Goal: Task Accomplishment & Management: Use online tool/utility

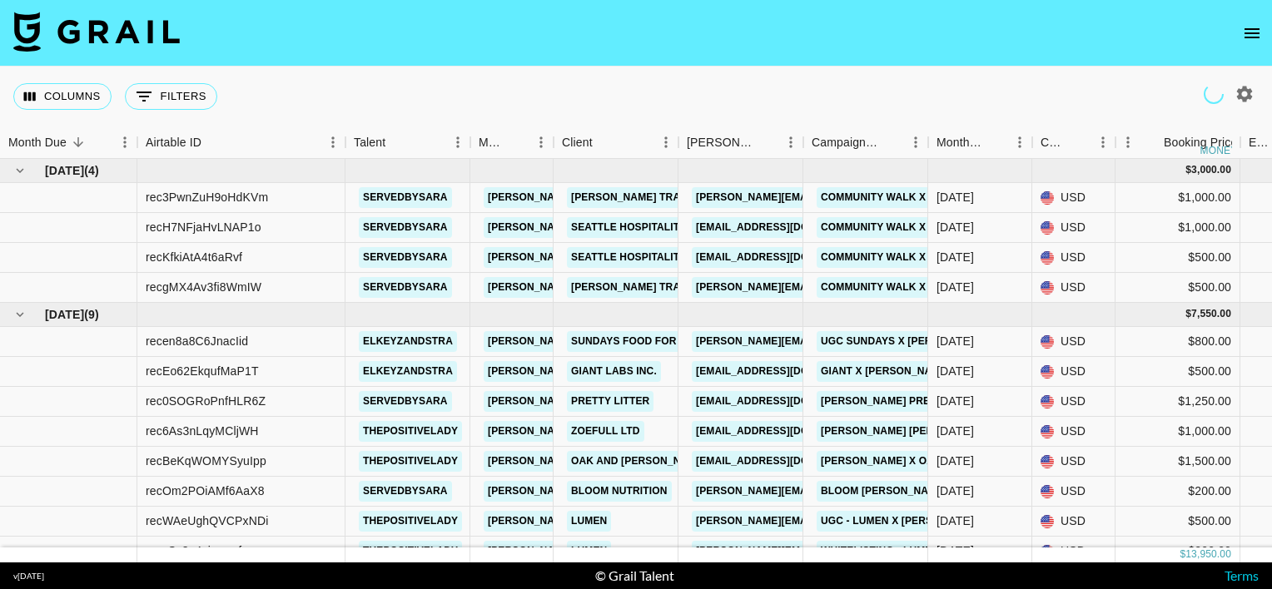
click at [1245, 97] on icon "button" at bounding box center [1245, 94] width 16 height 16
select select "[DATE]"
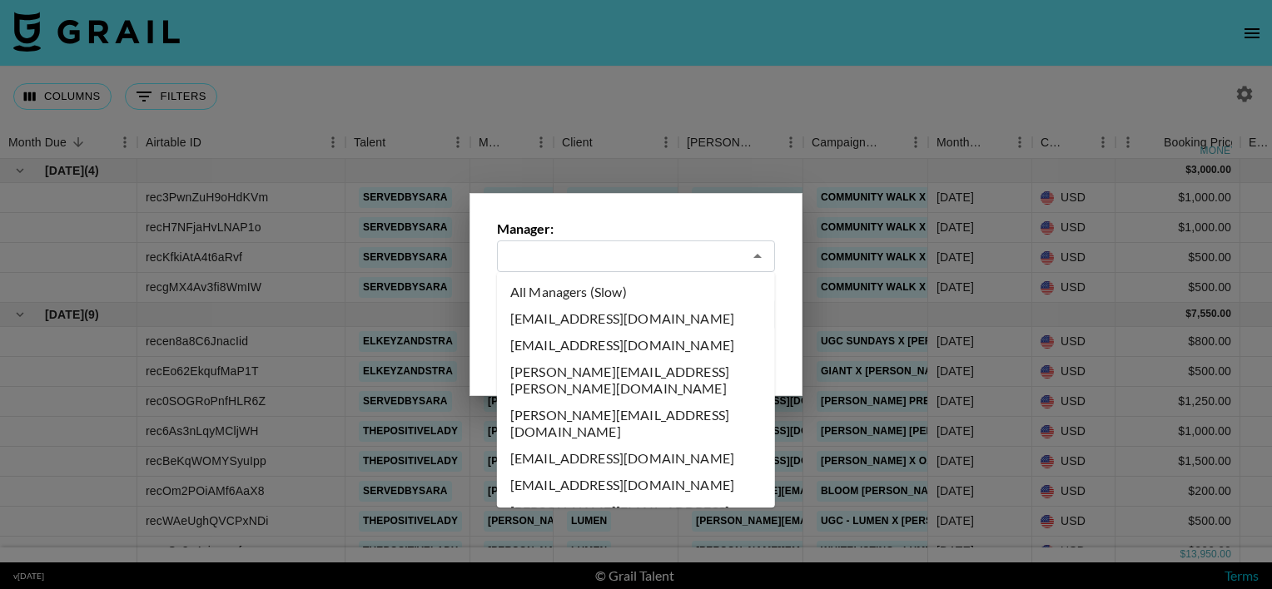
click at [563, 259] on input "text" at bounding box center [625, 256] width 236 height 19
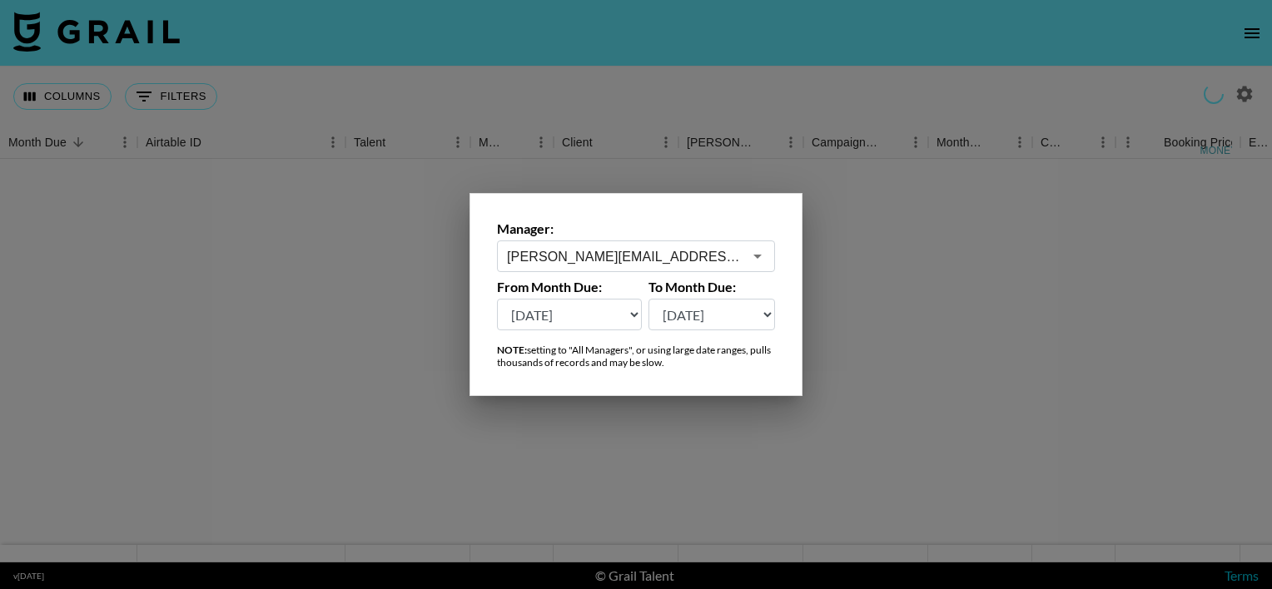
type input "[PERSON_NAME][EMAIL_ADDRESS][PERSON_NAME][DOMAIN_NAME]"
click at [711, 72] on div at bounding box center [636, 294] width 1272 height 589
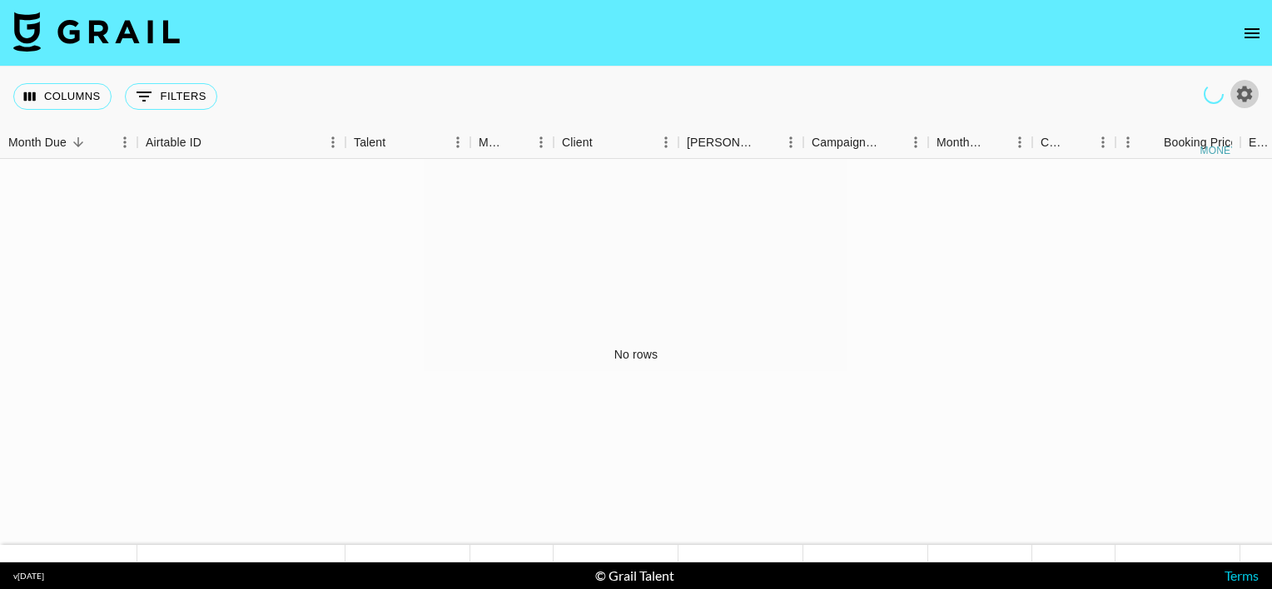
click at [1242, 97] on icon "button" at bounding box center [1245, 94] width 16 height 16
select select "[DATE]"
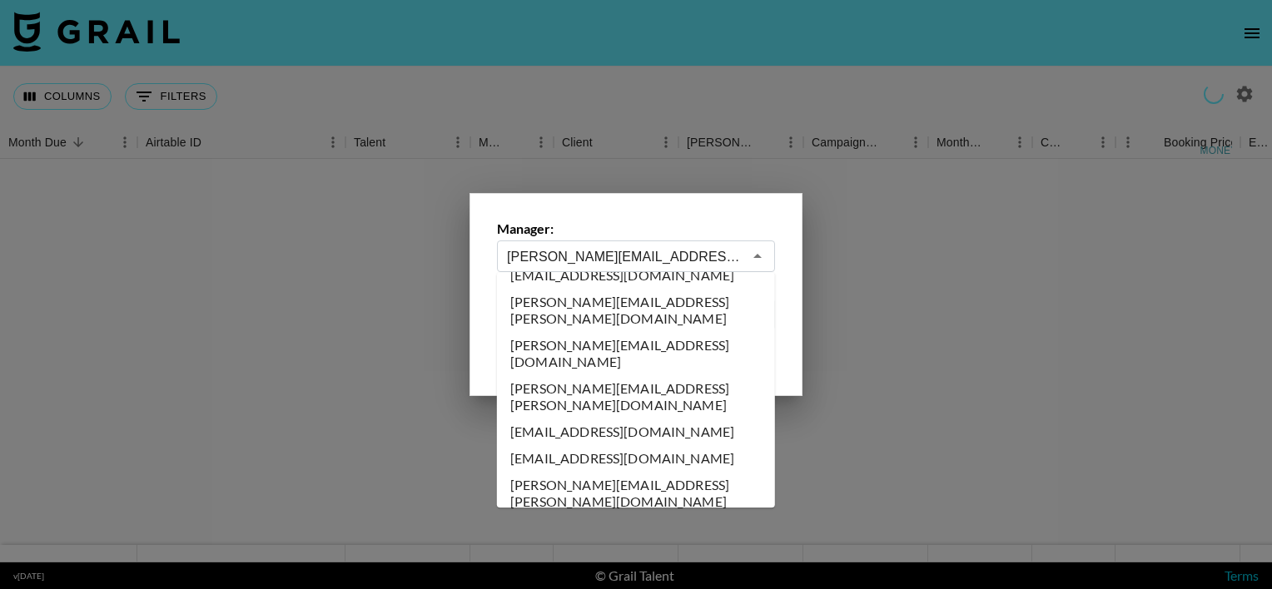
click at [629, 251] on input "[PERSON_NAME][EMAIL_ADDRESS][PERSON_NAME][DOMAIN_NAME]" at bounding box center [625, 256] width 236 height 19
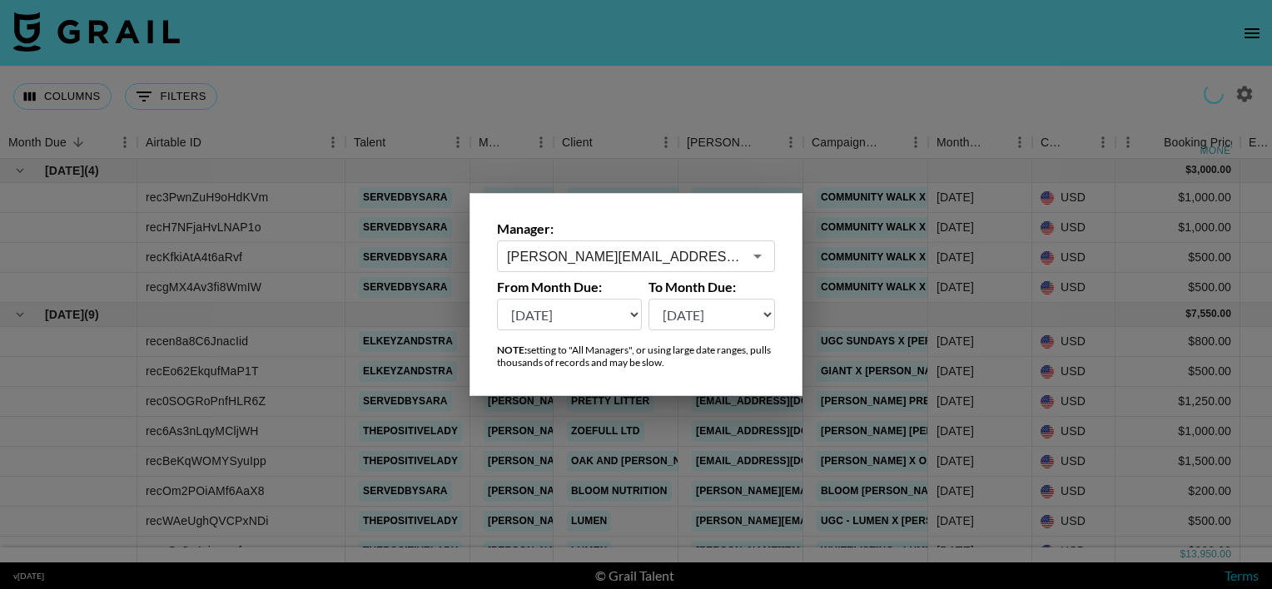
type input "[PERSON_NAME][EMAIL_ADDRESS][PERSON_NAME][DOMAIN_NAME]"
click at [728, 150] on div at bounding box center [636, 294] width 1272 height 589
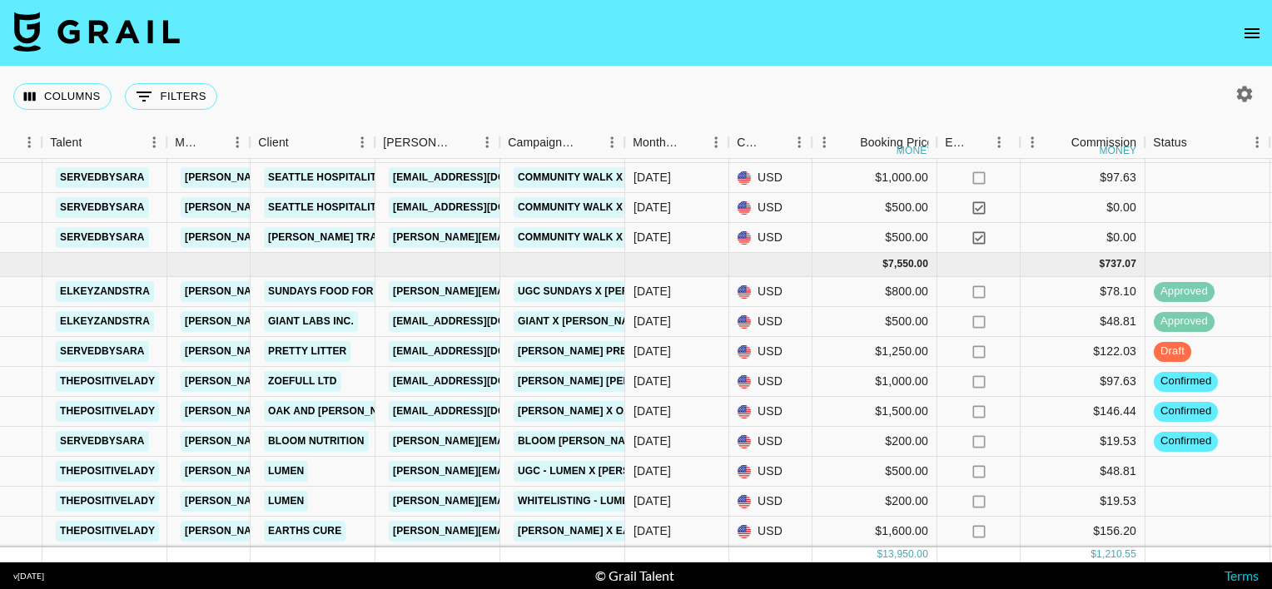
scroll to position [0, 303]
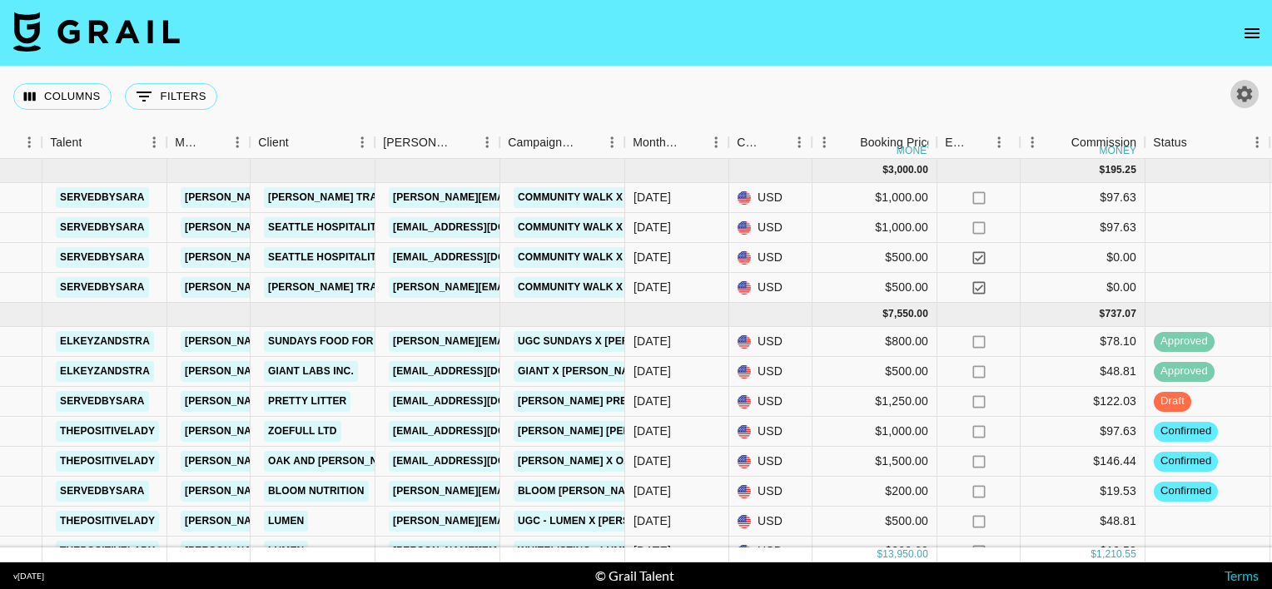
click at [1238, 97] on icon "button" at bounding box center [1245, 94] width 16 height 16
select select "[DATE]"
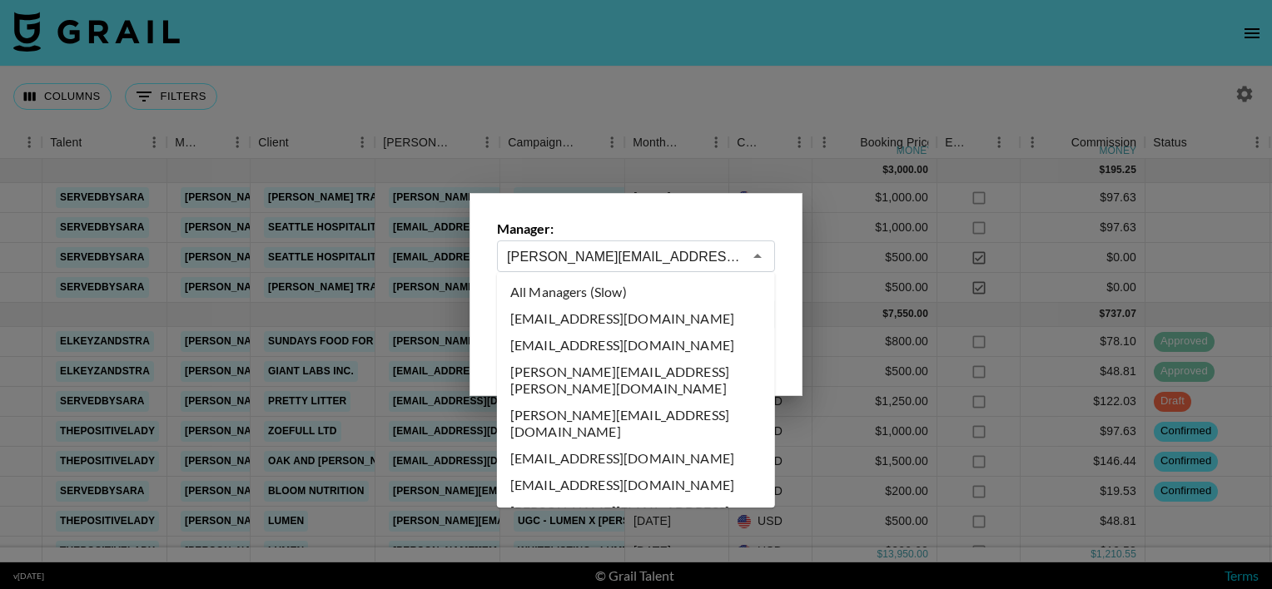
scroll to position [569, 0]
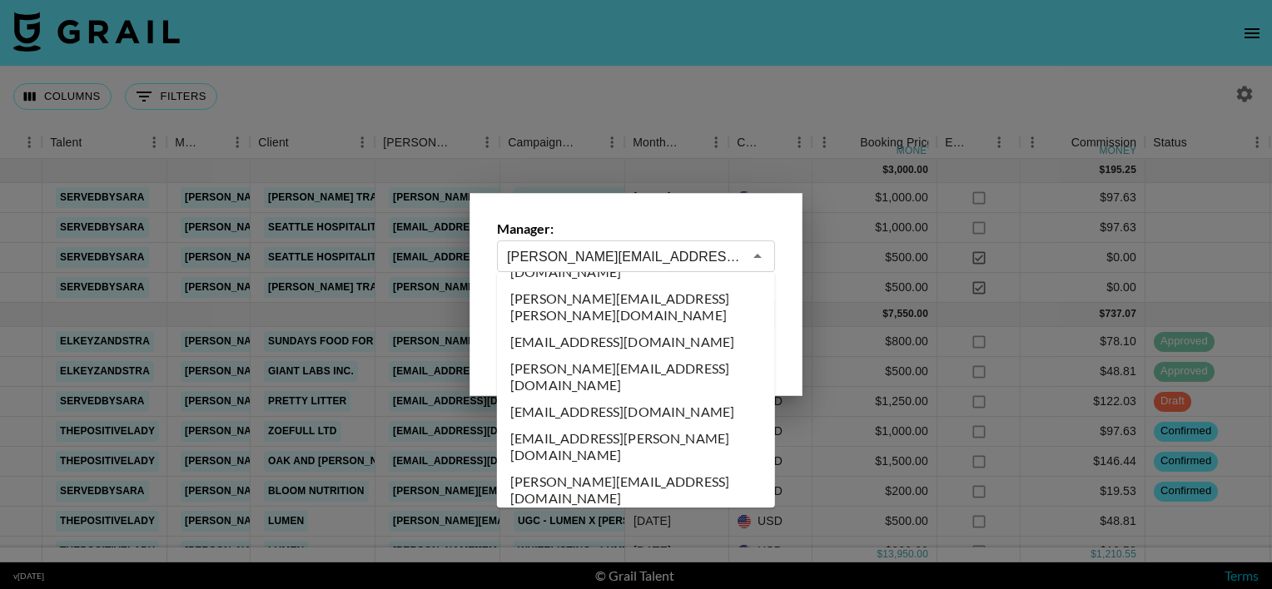
click at [559, 257] on input "[PERSON_NAME][EMAIL_ADDRESS][PERSON_NAME][DOMAIN_NAME]" at bounding box center [625, 256] width 236 height 19
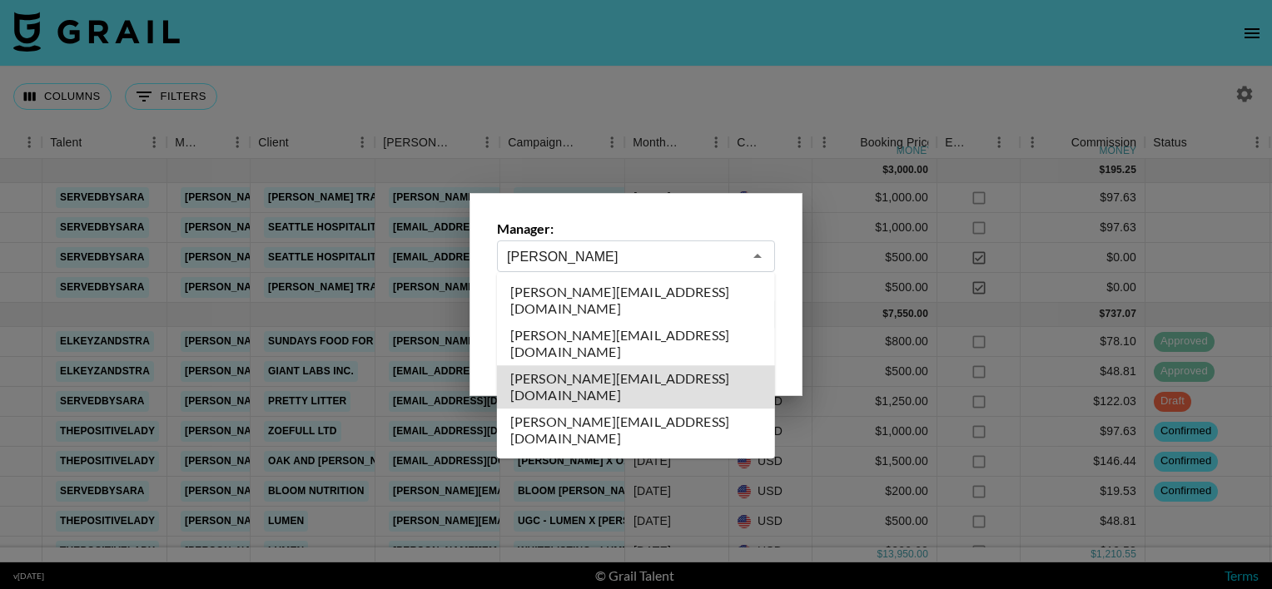
type input "[PERSON_NAME][EMAIL_ADDRESS][DOMAIN_NAME]"
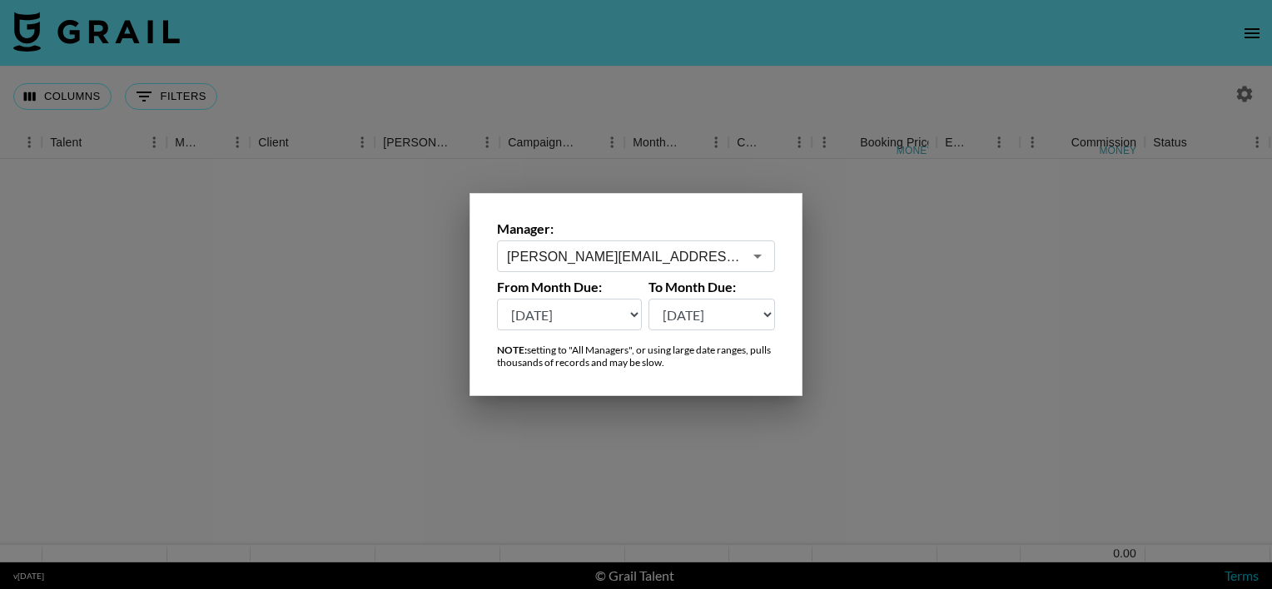
click at [623, 134] on div at bounding box center [636, 294] width 1272 height 589
click at [669, 62] on nav at bounding box center [636, 33] width 1272 height 67
click at [887, 276] on div at bounding box center [636, 354] width 1272 height 391
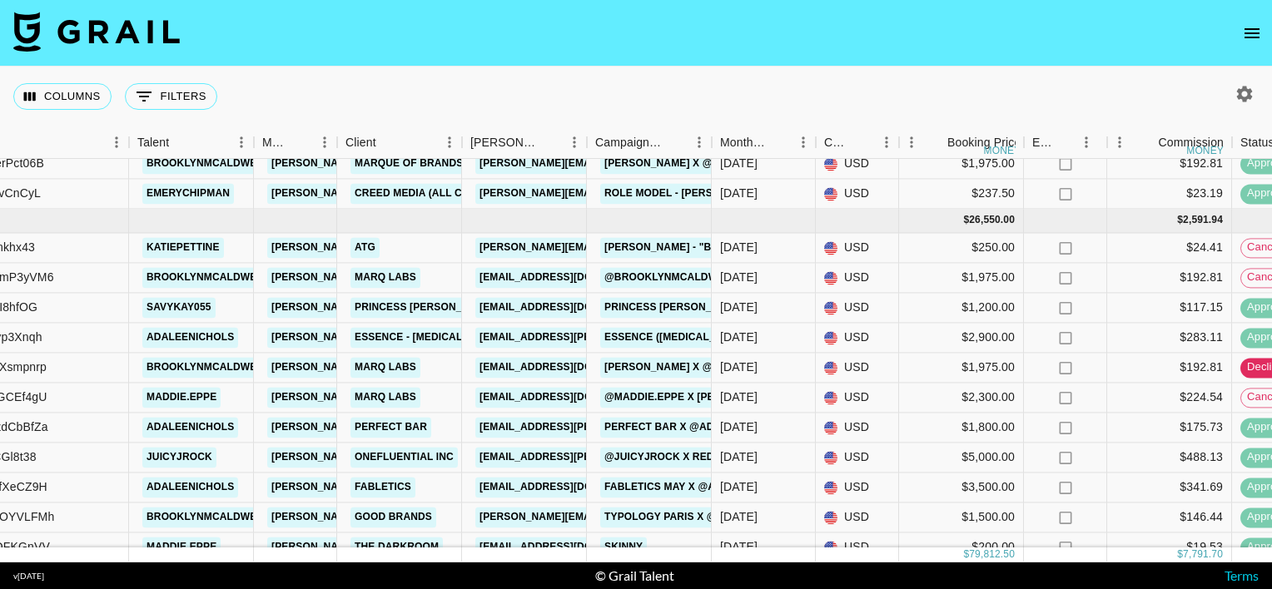
scroll to position [740, 216]
click at [1242, 96] on icon "button" at bounding box center [1245, 94] width 20 height 20
select select "[DATE]"
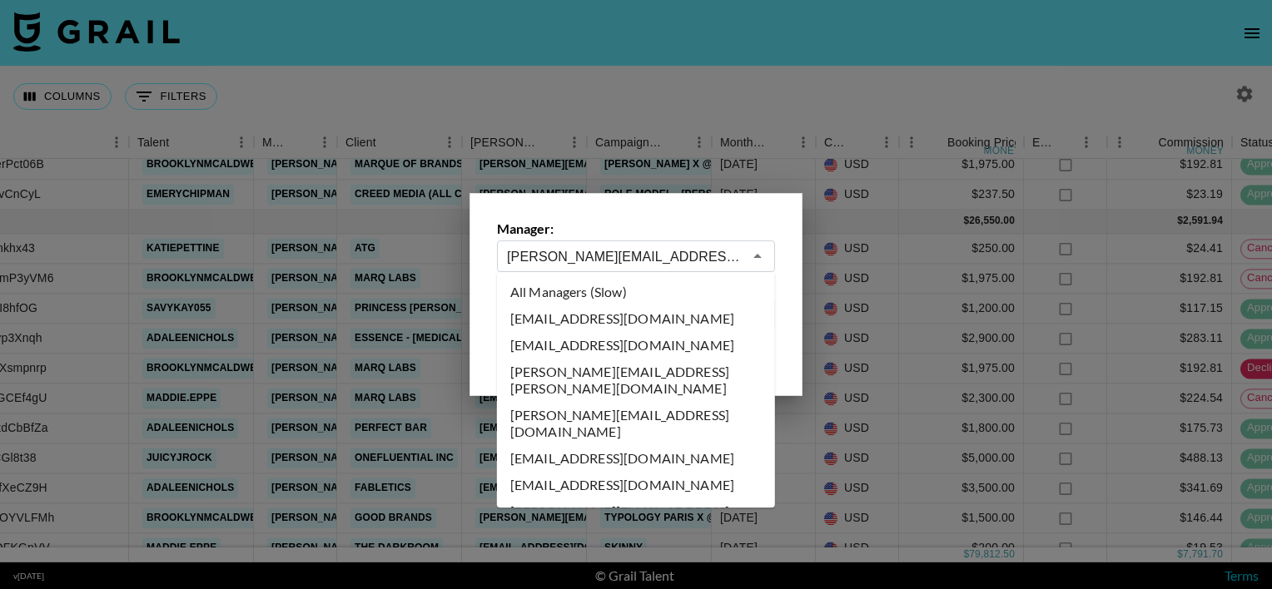
scroll to position [3926, 0]
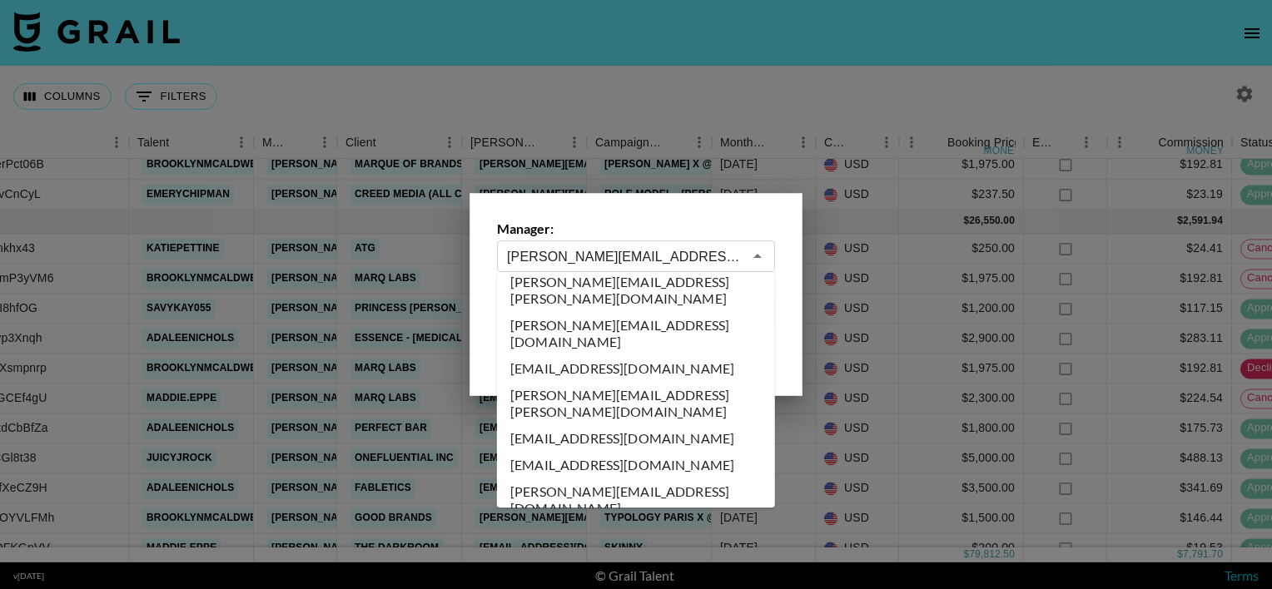
click at [604, 249] on input "[PERSON_NAME][EMAIL_ADDRESS][DOMAIN_NAME]" at bounding box center [625, 256] width 236 height 19
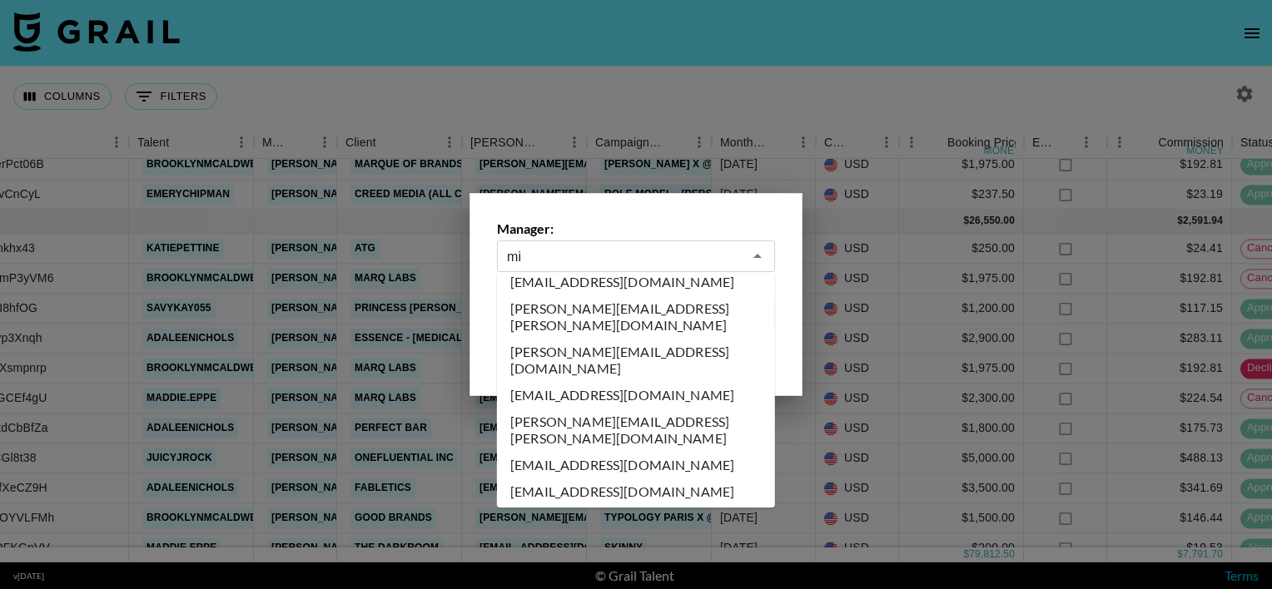
scroll to position [0, 0]
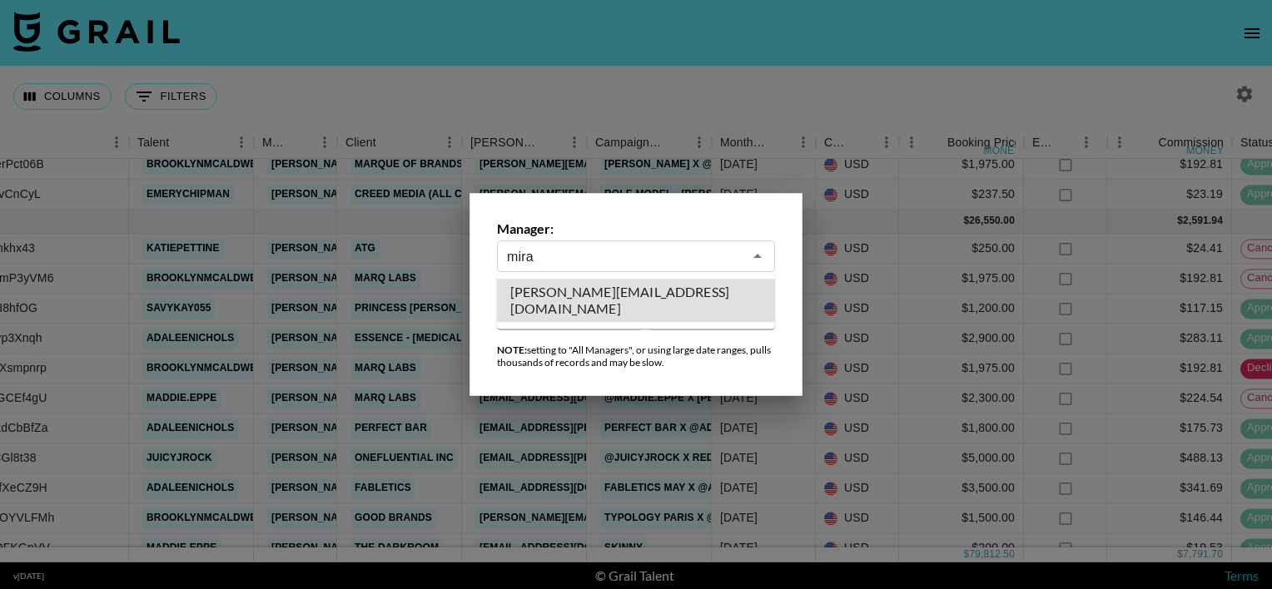
type input "[PERSON_NAME][EMAIL_ADDRESS][DOMAIN_NAME]"
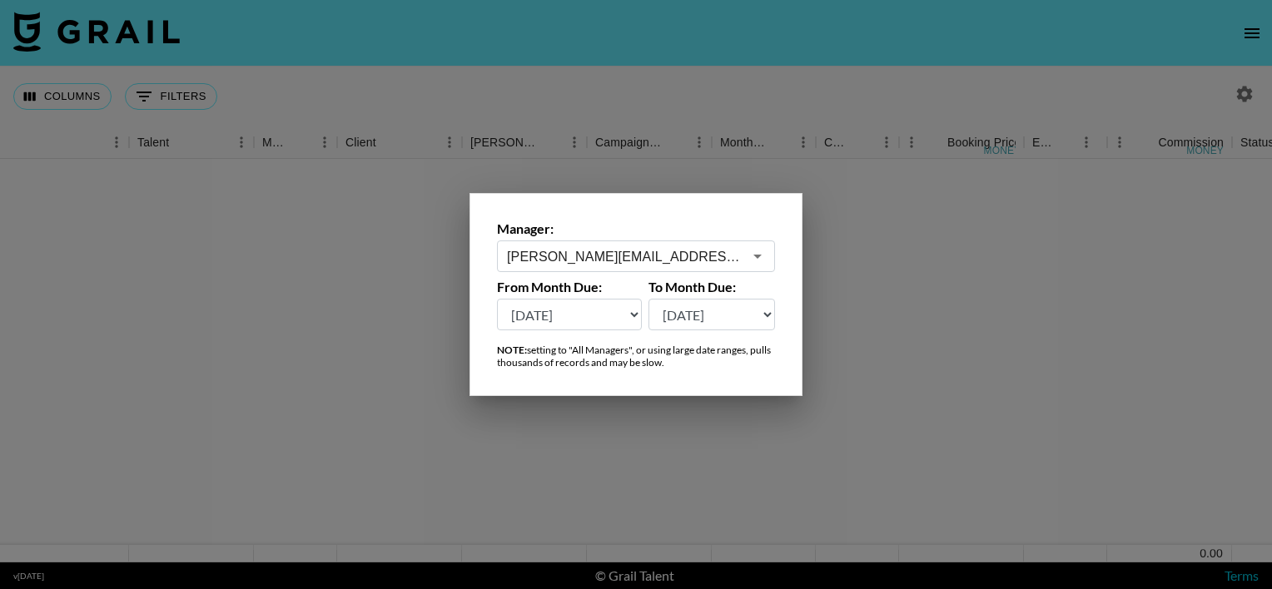
scroll to position [0, 216]
click at [818, 91] on div at bounding box center [636, 294] width 1272 height 589
click at [852, 118] on div "Columns 0 Filters + Booking" at bounding box center [636, 97] width 1272 height 60
click at [856, 170] on div at bounding box center [636, 354] width 1272 height 391
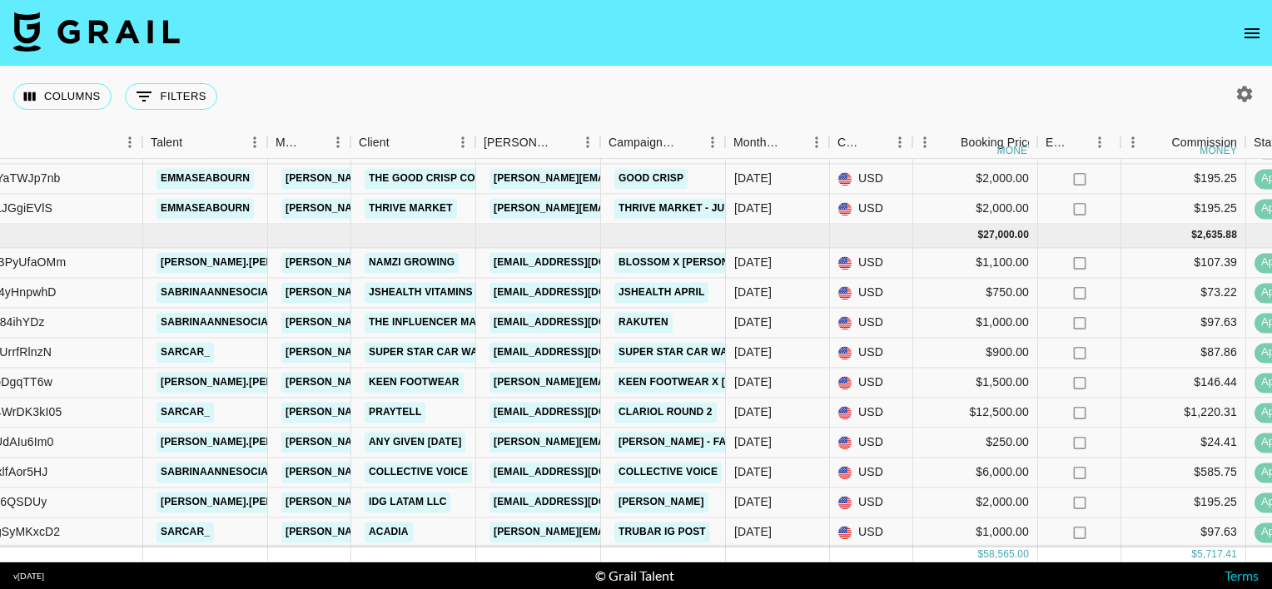
scroll to position [674, 203]
click at [1245, 88] on icon "button" at bounding box center [1245, 94] width 16 height 16
select select "[DATE]"
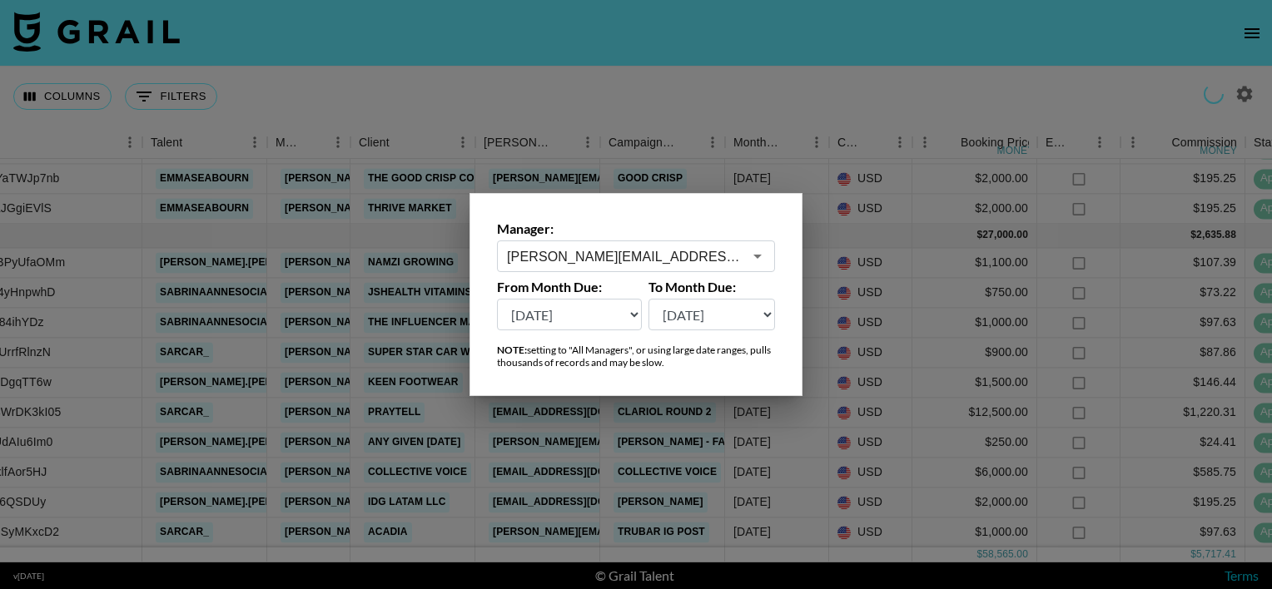
click at [670, 247] on input "[PERSON_NAME][EMAIL_ADDRESS][DOMAIN_NAME]" at bounding box center [625, 256] width 236 height 19
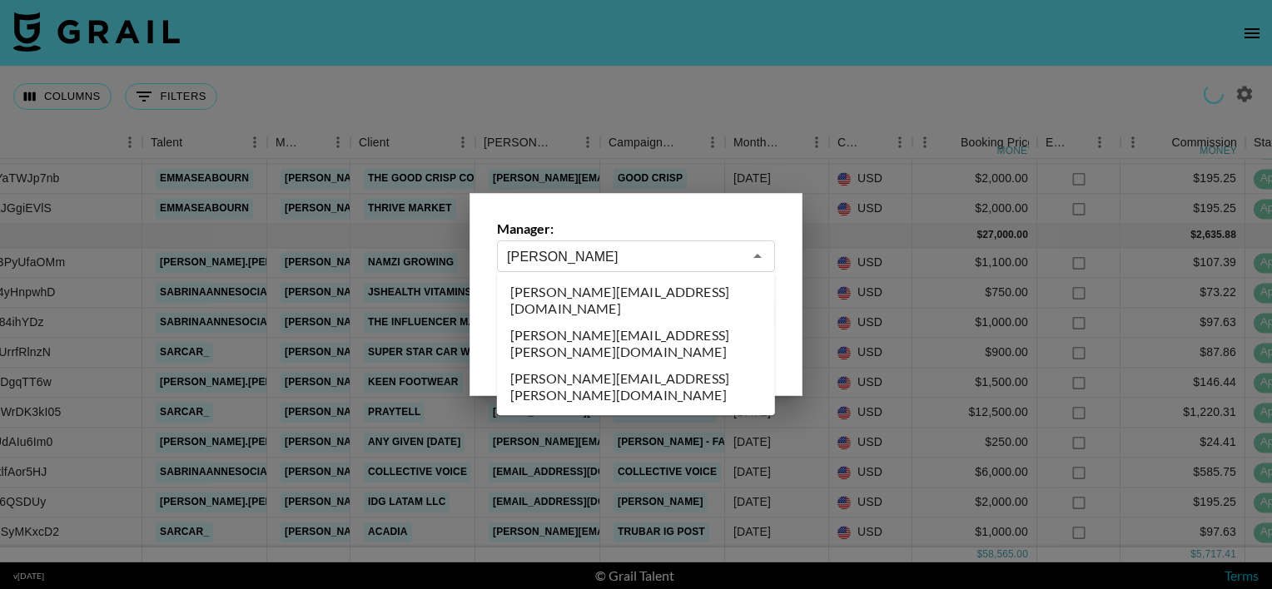
click at [619, 292] on li "[PERSON_NAME][EMAIL_ADDRESS][DOMAIN_NAME]" at bounding box center [636, 300] width 278 height 43
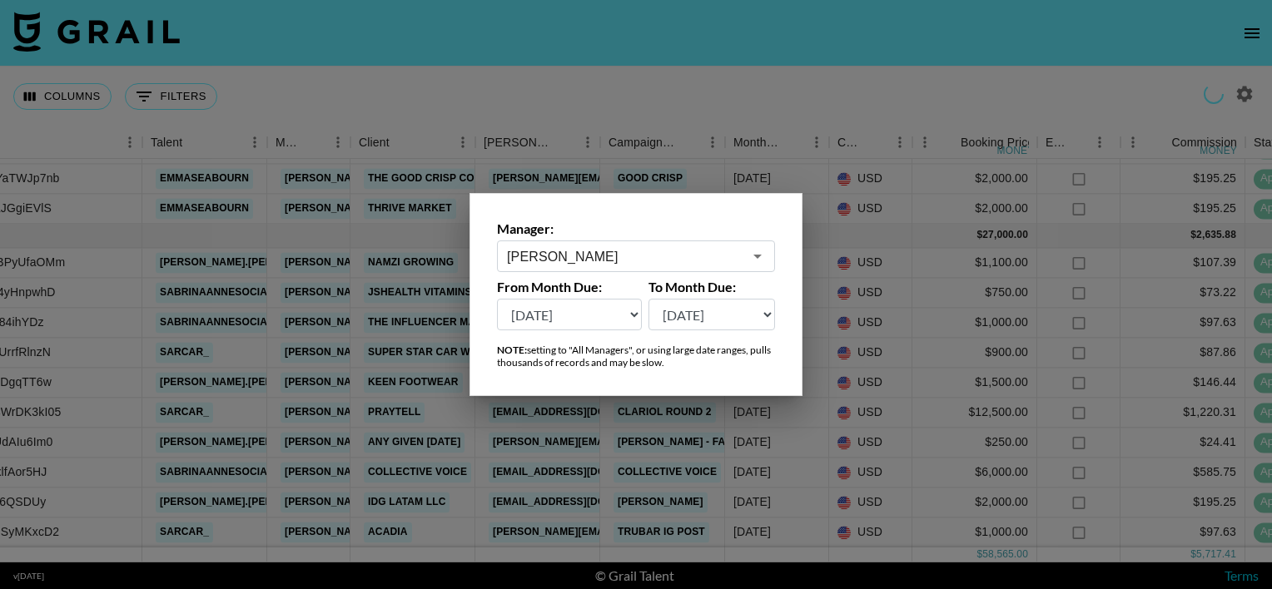
type input "[PERSON_NAME][EMAIL_ADDRESS][DOMAIN_NAME]"
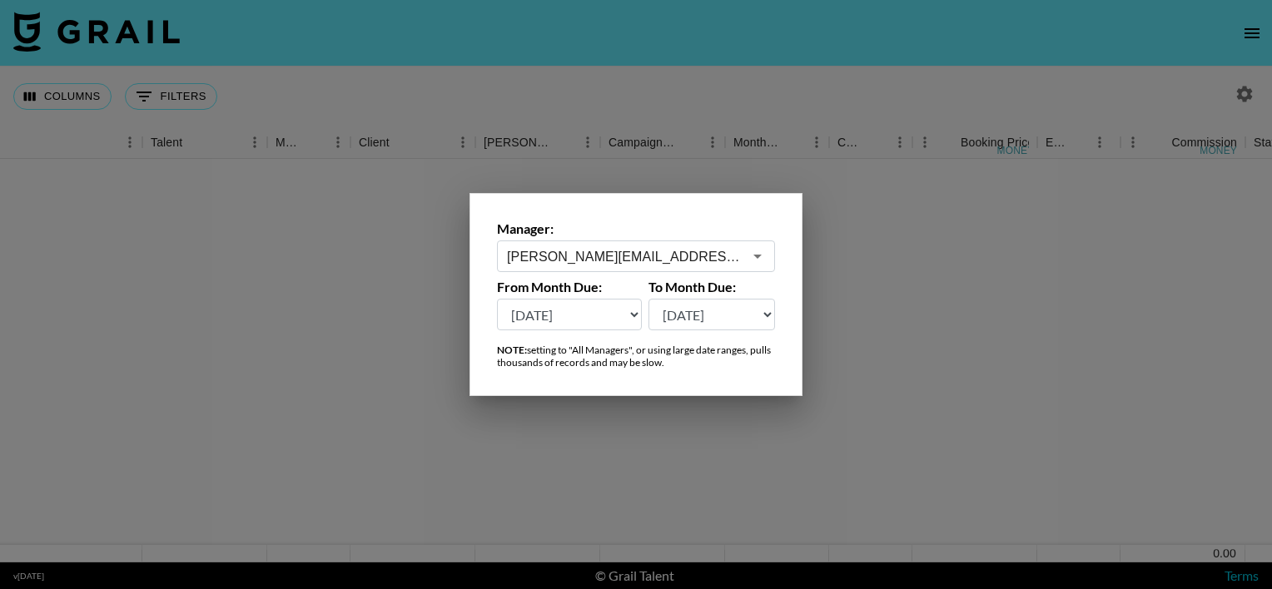
click at [729, 128] on div at bounding box center [636, 294] width 1272 height 589
click at [729, 128] on div "Month Due Airtable ID Talent Manager Client [PERSON_NAME] Campaign (Type) Month…" at bounding box center [771, 143] width 1948 height 32
click at [729, 128] on div "Campaign (Type)" at bounding box center [725, 143] width 20 height 32
click at [776, 113] on div "Columns 0 Filters + Booking" at bounding box center [636, 97] width 1272 height 60
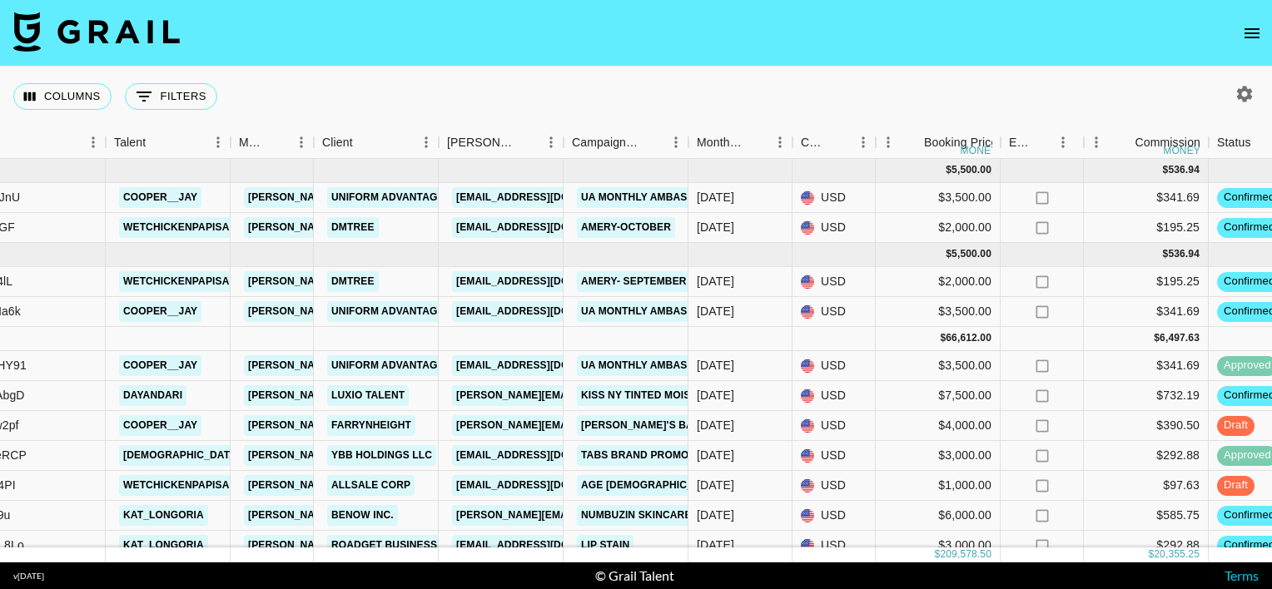
scroll to position [0, 240]
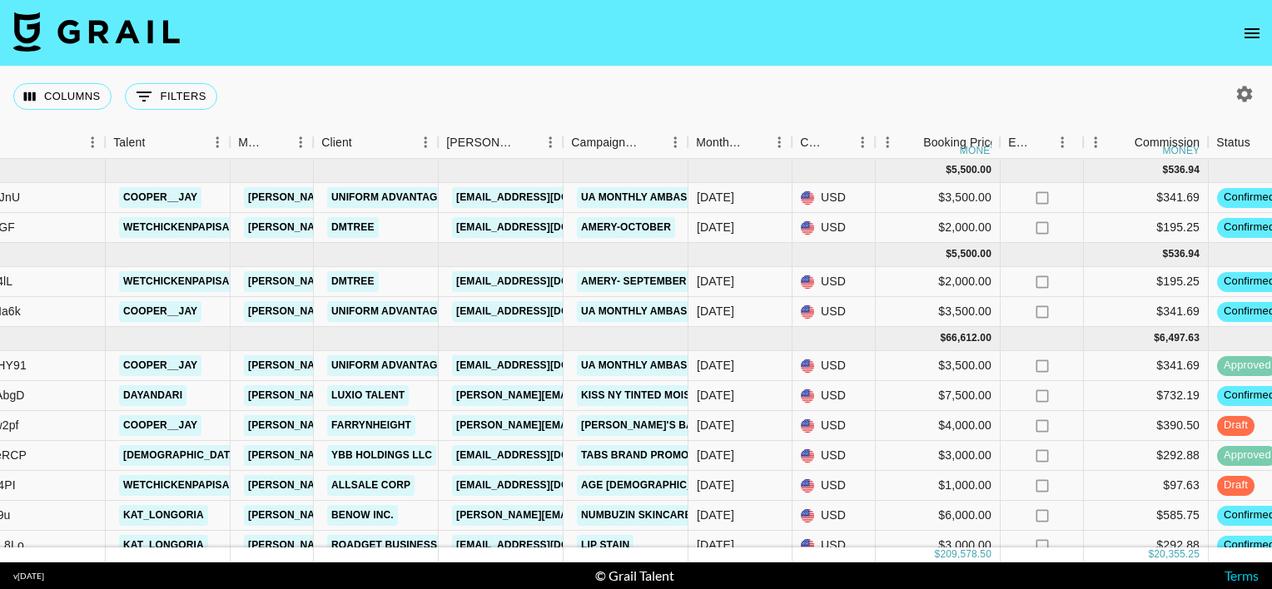
click at [1242, 97] on icon "button" at bounding box center [1245, 94] width 16 height 16
select select "[DATE]"
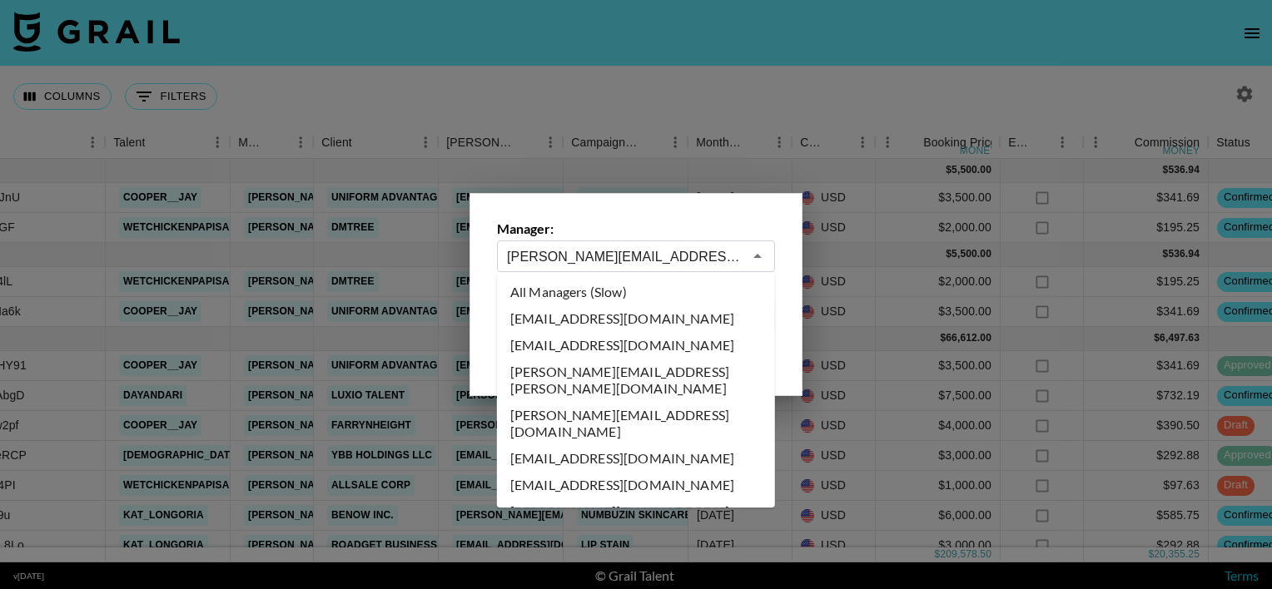
click at [645, 256] on input "[PERSON_NAME][EMAIL_ADDRESS][DOMAIN_NAME]" at bounding box center [625, 256] width 236 height 19
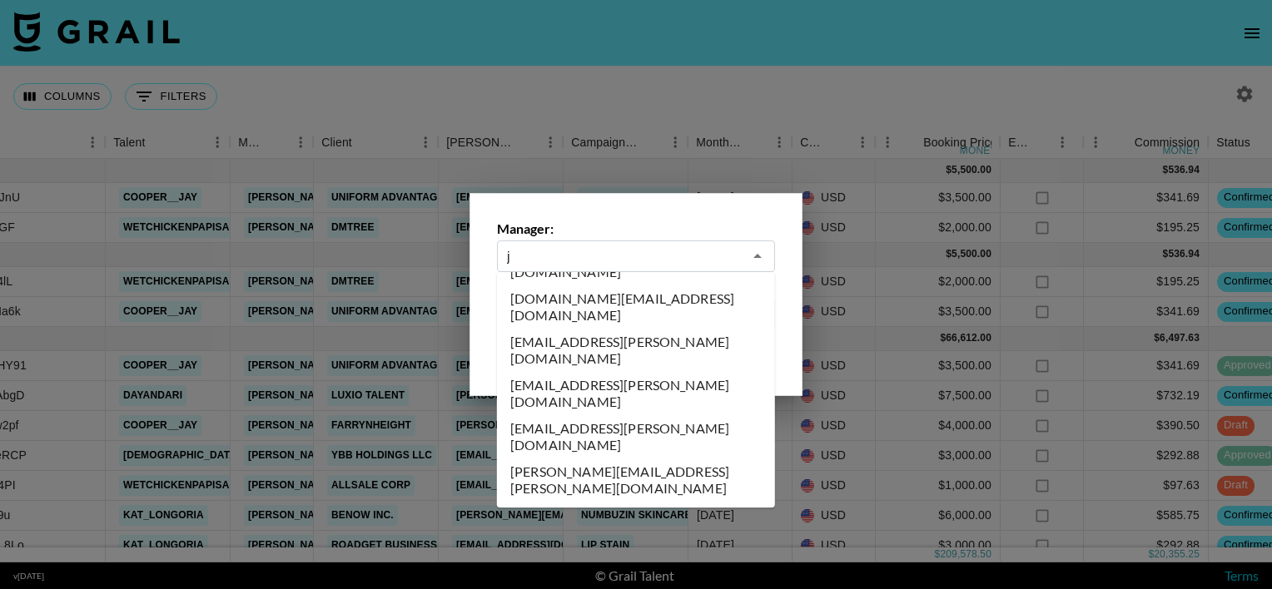
scroll to position [0, 0]
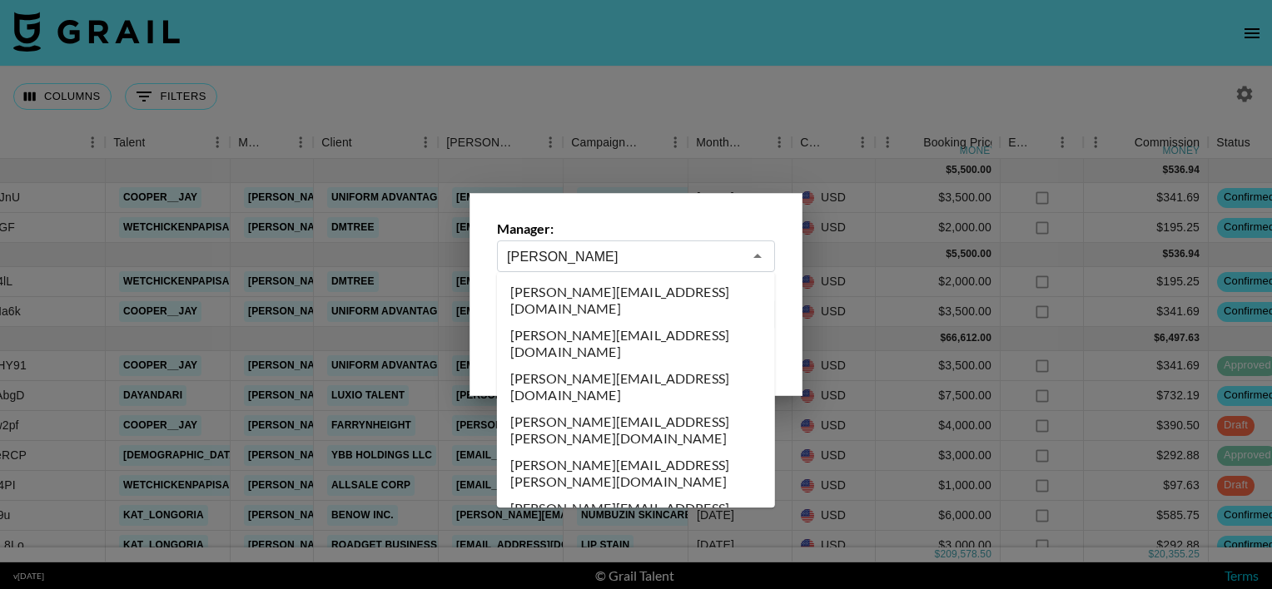
drag, startPoint x: 609, startPoint y: 291, endPoint x: 604, endPoint y: 36, distance: 255.6
click at [609, 291] on li "[PERSON_NAME][EMAIL_ADDRESS][DOMAIN_NAME]" at bounding box center [636, 300] width 278 height 43
type input "[PERSON_NAME][EMAIL_ADDRESS][DOMAIN_NAME]"
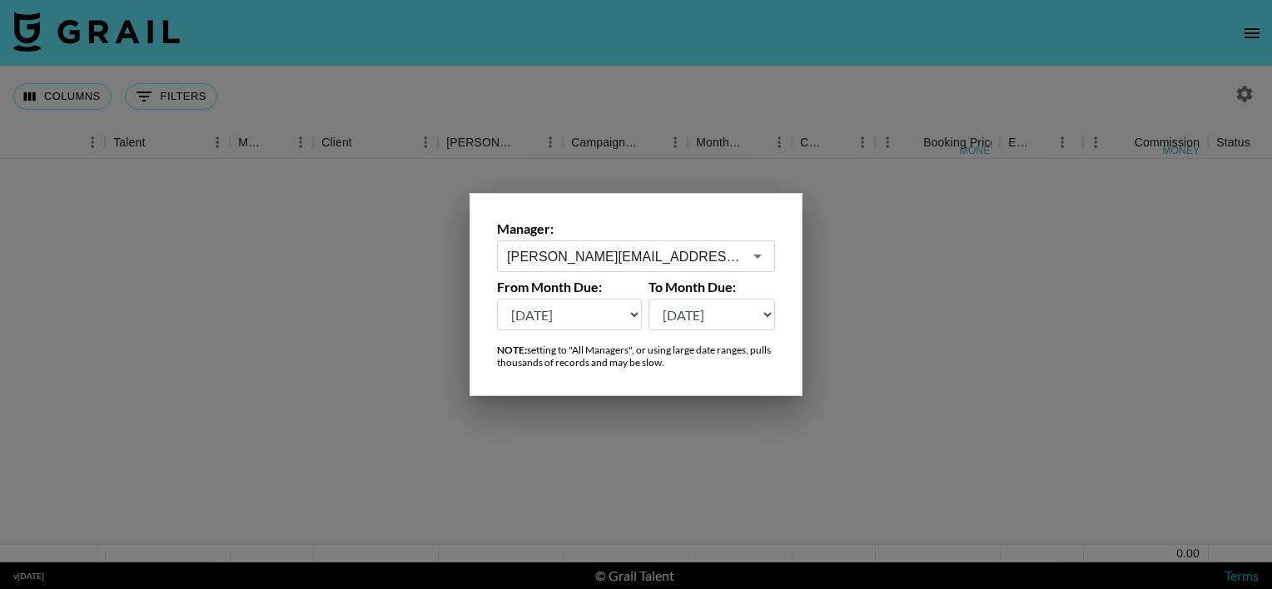
click at [633, 256] on input "[PERSON_NAME][EMAIL_ADDRESS][DOMAIN_NAME]" at bounding box center [625, 256] width 236 height 19
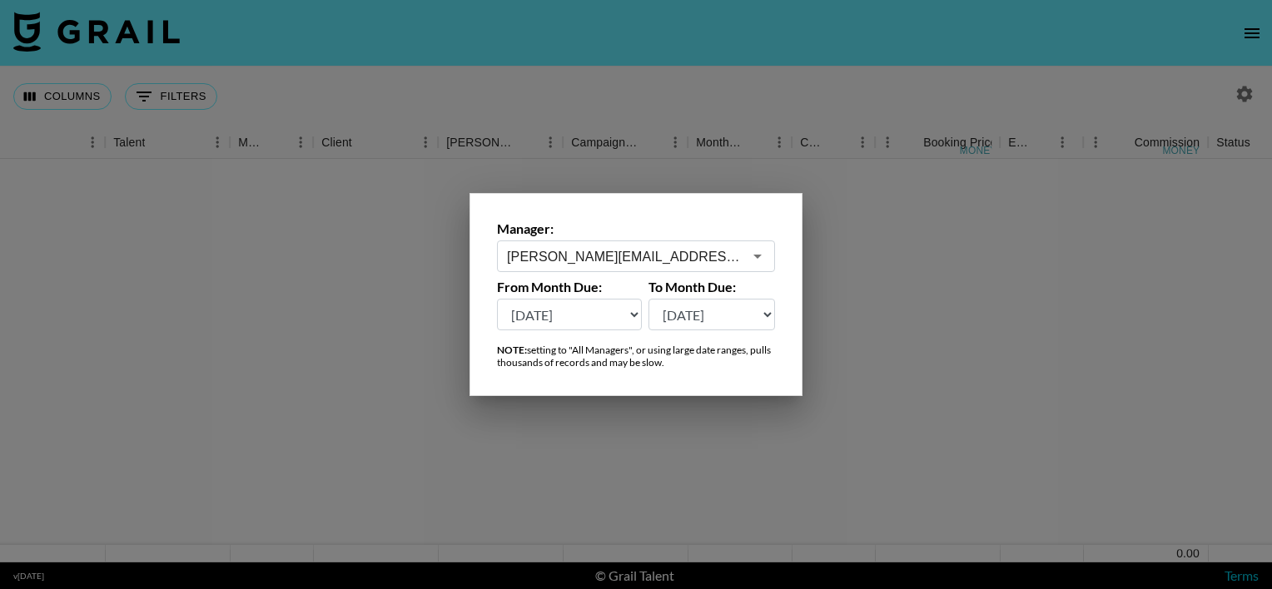
click at [675, 256] on input "[PERSON_NAME][EMAIL_ADDRESS][DOMAIN_NAME]" at bounding box center [625, 256] width 236 height 19
click at [773, 127] on div at bounding box center [636, 294] width 1272 height 589
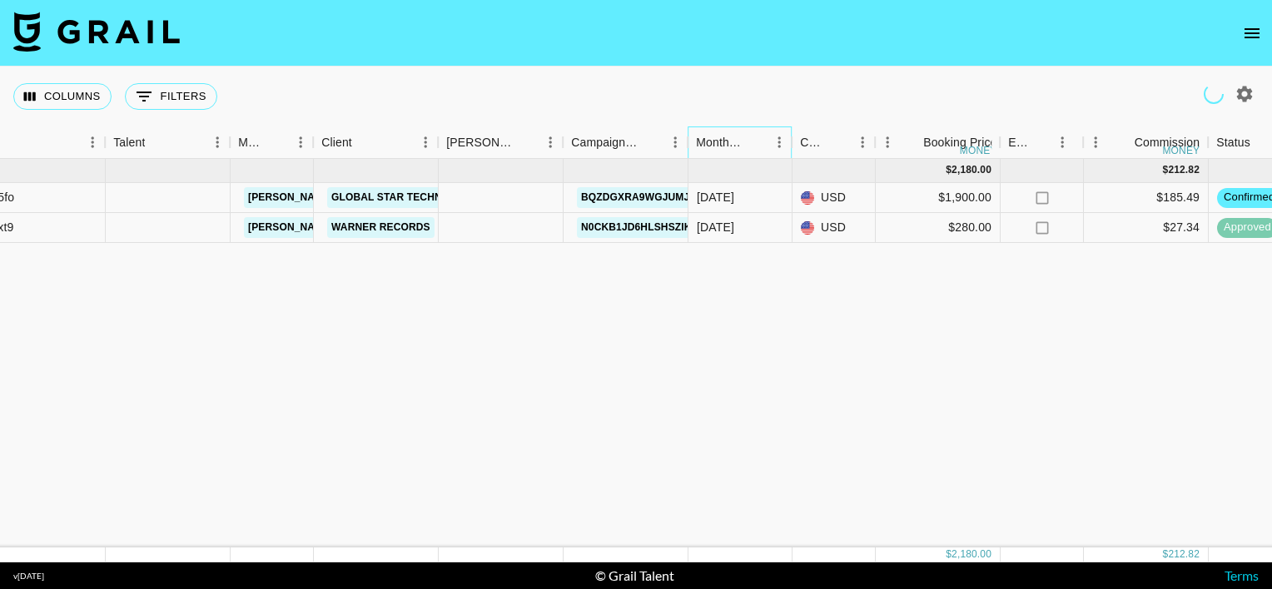
click at [773, 127] on div "Month Due" at bounding box center [779, 143] width 25 height 32
click at [860, 77] on div "Columns 0 Filters + Booking" at bounding box center [636, 97] width 1272 height 60
click at [785, 330] on div "[DATE] ( 2 ) $ 2,180.00 $ 212.82 recmDwIF6lupC05fo [PERSON_NAME][EMAIL_ADDRESS]…" at bounding box center [1142, 353] width 2764 height 389
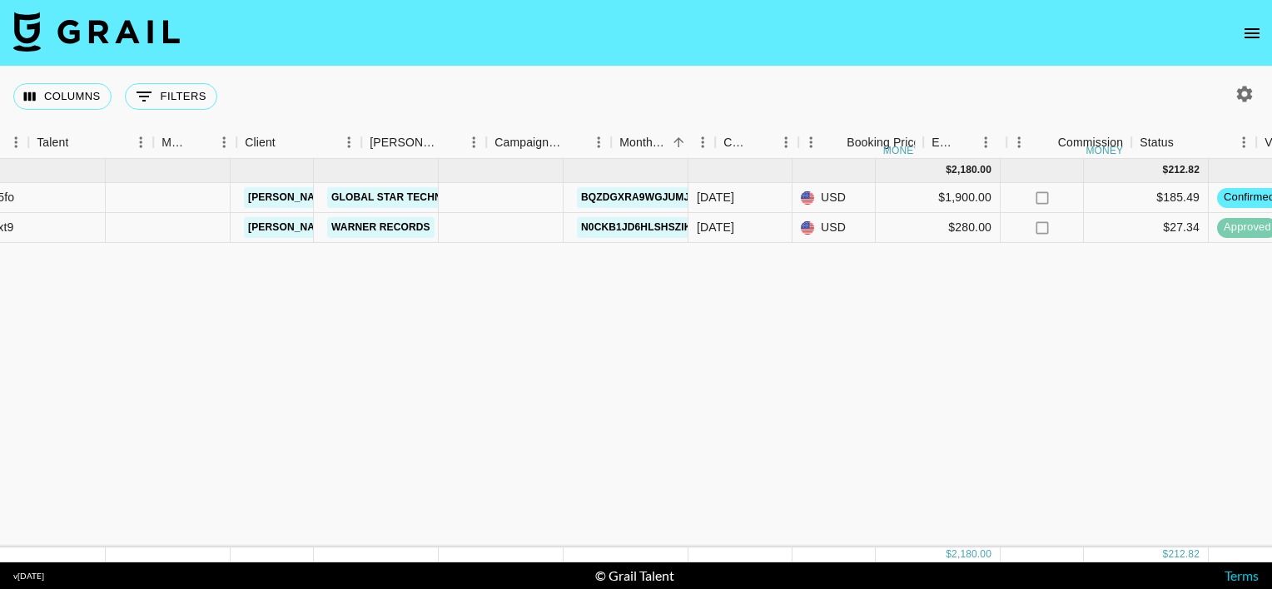
scroll to position [0, 316]
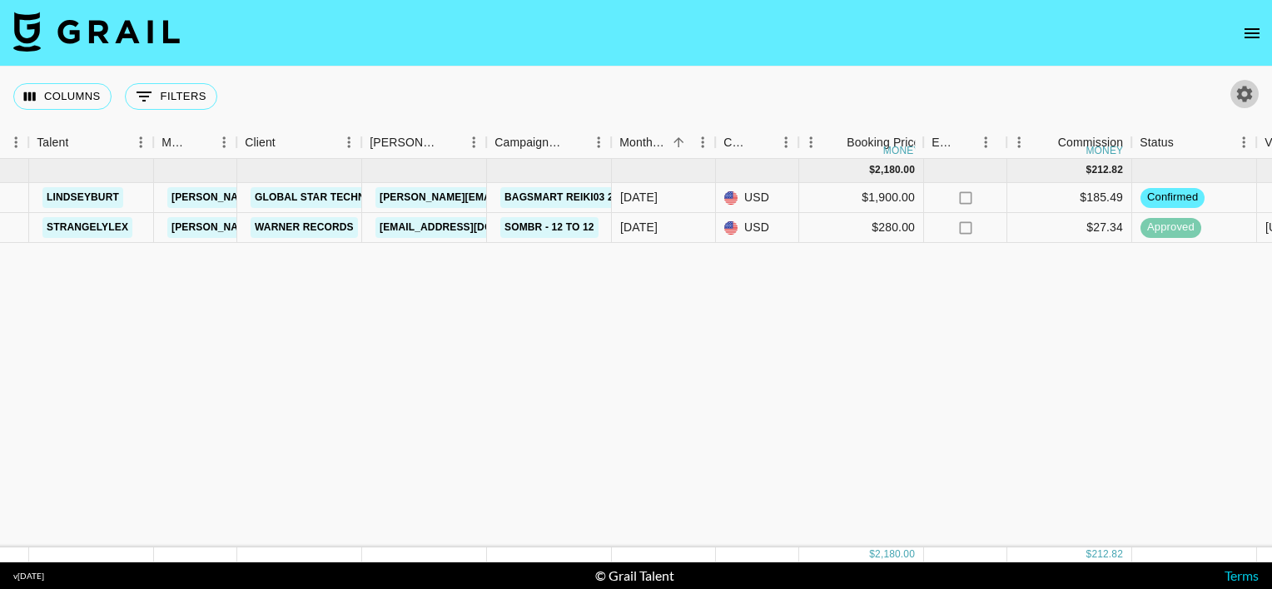
click at [1246, 97] on icon "button" at bounding box center [1245, 94] width 16 height 16
select select "[DATE]"
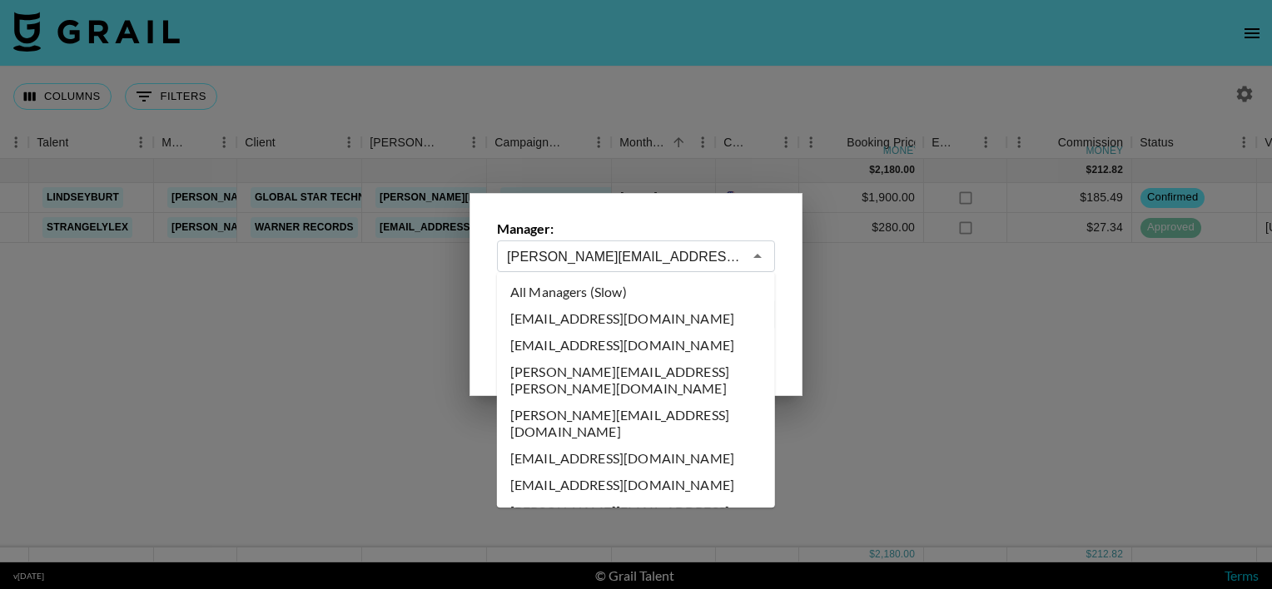
click at [599, 253] on input "[PERSON_NAME][EMAIL_ADDRESS][DOMAIN_NAME]" at bounding box center [625, 256] width 236 height 19
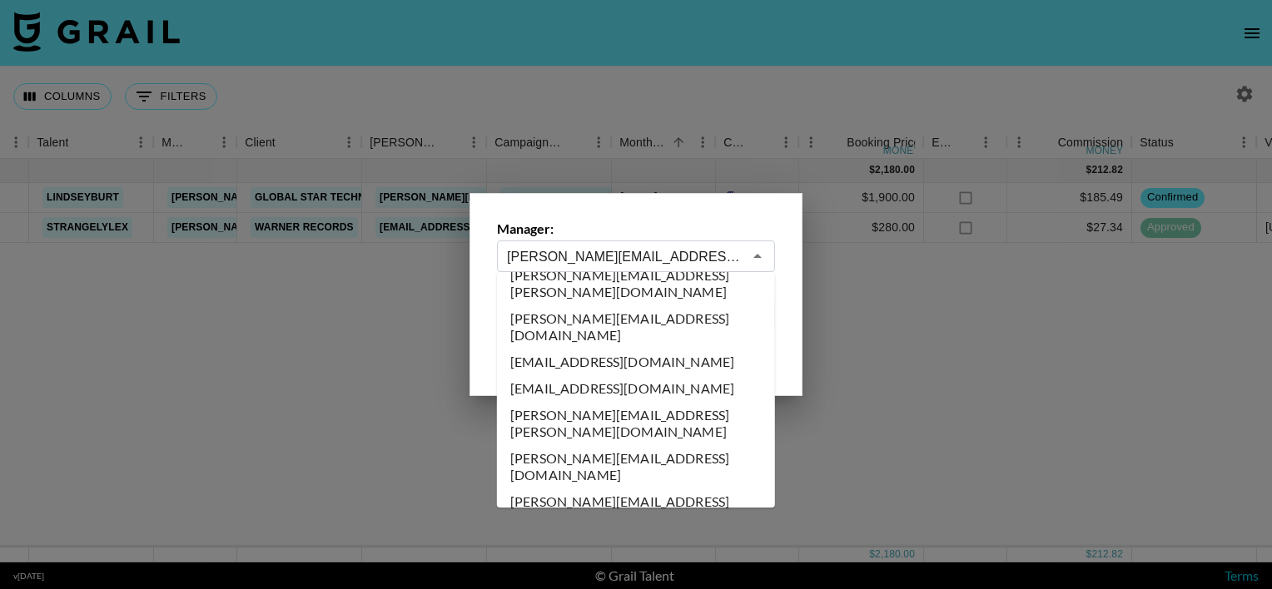
click at [599, 253] on input "[PERSON_NAME][EMAIL_ADDRESS][DOMAIN_NAME]" at bounding box center [625, 256] width 236 height 19
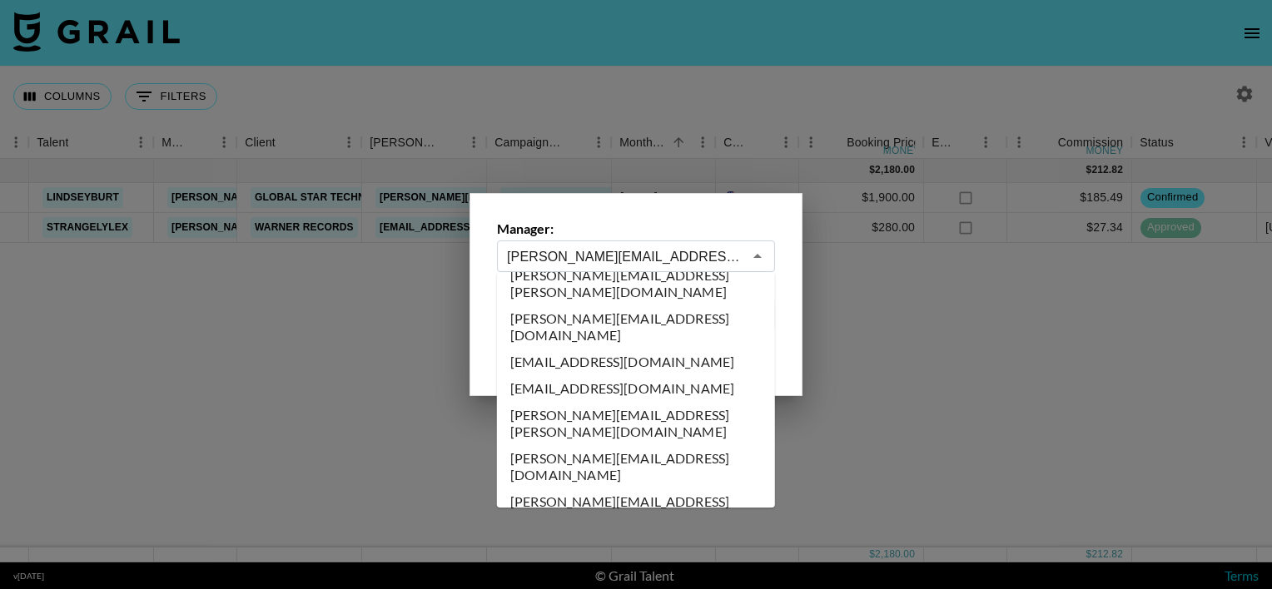
click at [599, 253] on input "[PERSON_NAME][EMAIL_ADDRESS][DOMAIN_NAME]" at bounding box center [625, 256] width 236 height 19
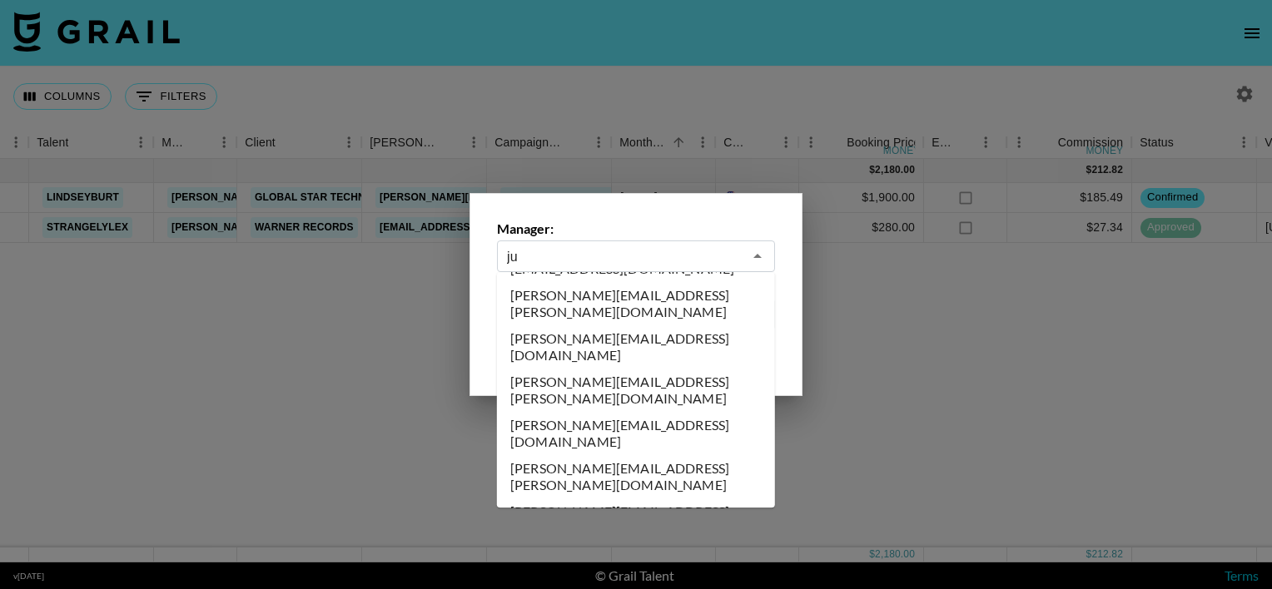
scroll to position [0, 0]
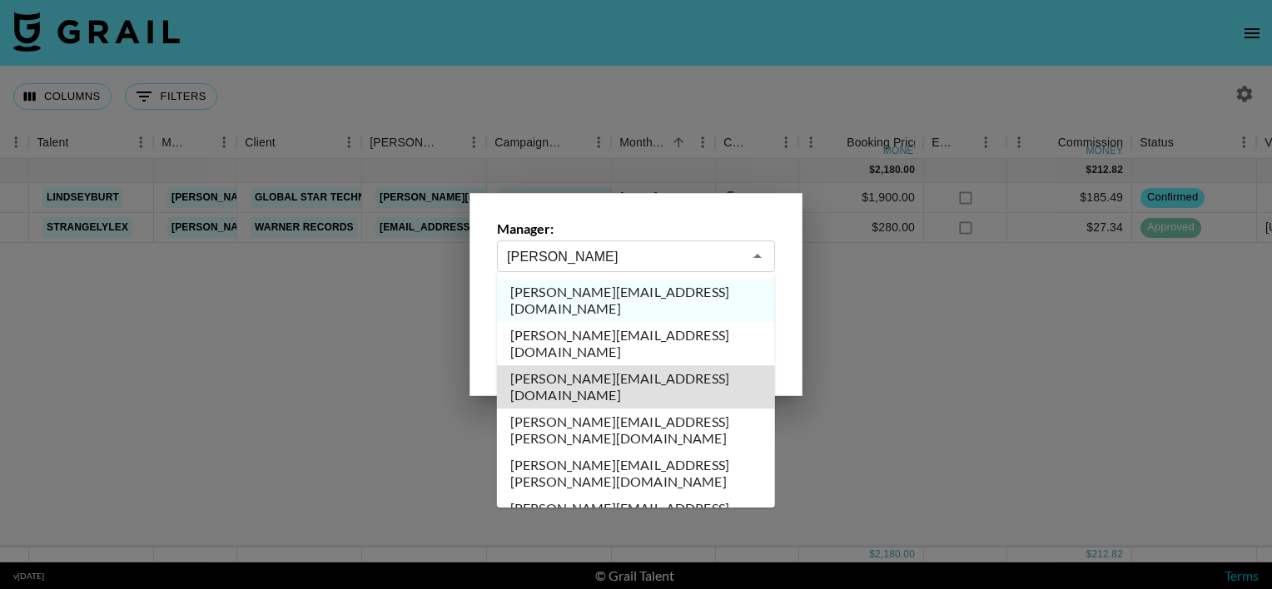
type input "[PERSON_NAME][EMAIL_ADDRESS][DOMAIN_NAME]"
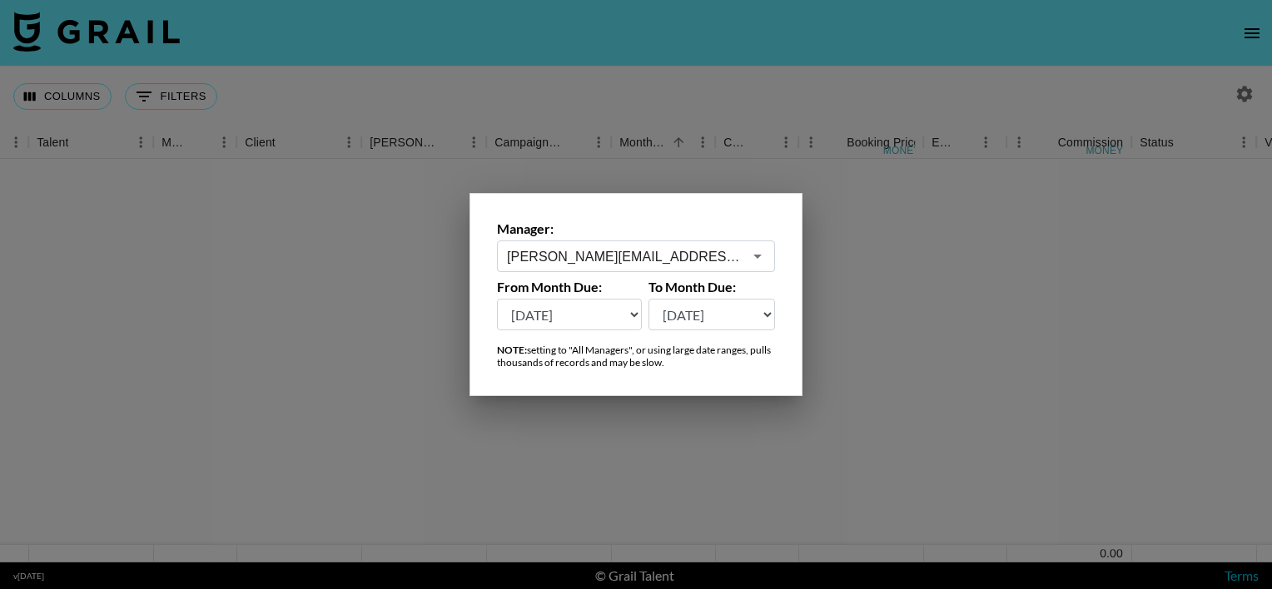
click at [631, 132] on div at bounding box center [636, 294] width 1272 height 589
click at [756, 120] on div "Columns 0 Filters + Booking" at bounding box center [636, 97] width 1272 height 60
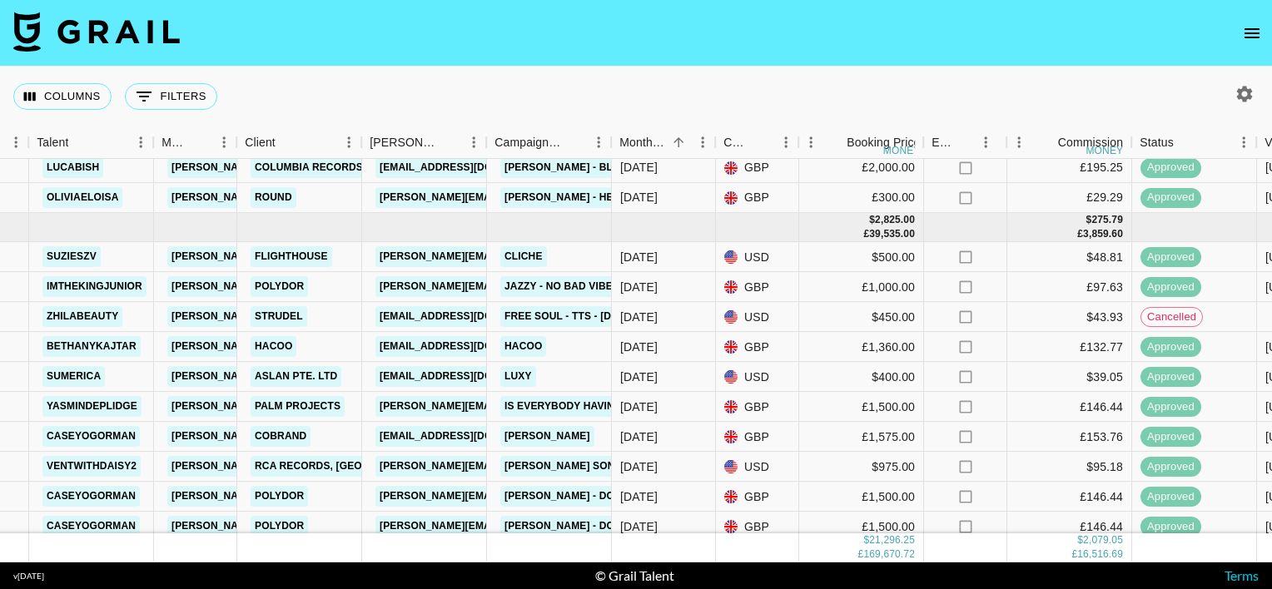
scroll to position [1324, 316]
click at [679, 142] on icon "Sort" at bounding box center [678, 142] width 15 height 15
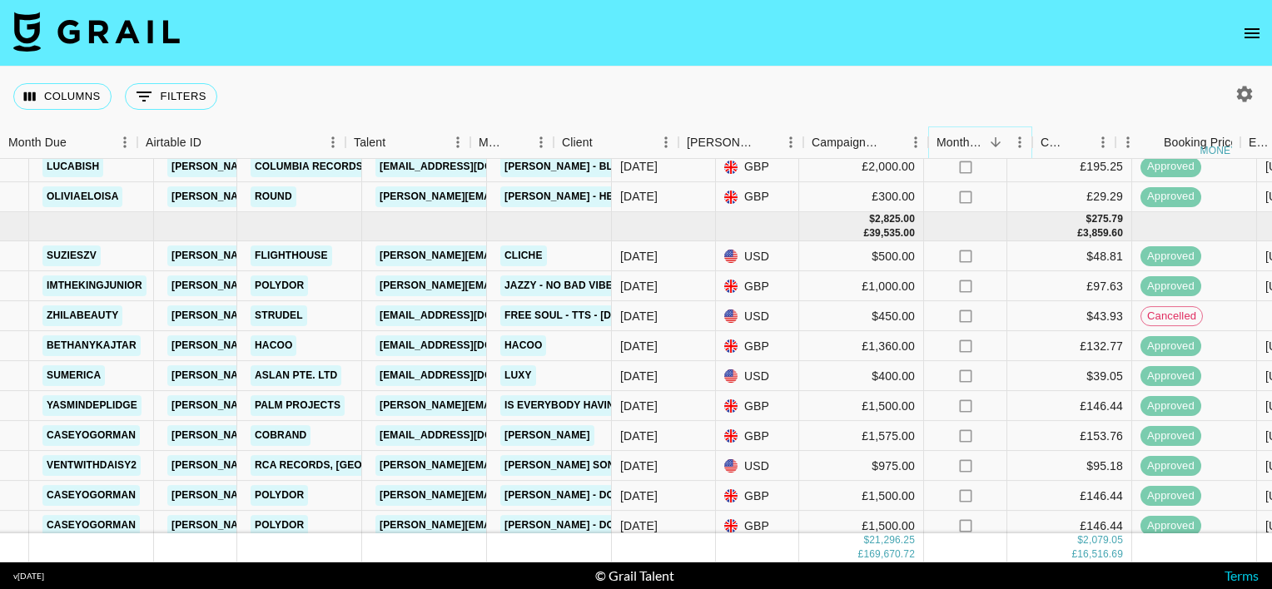
scroll to position [1324, 0]
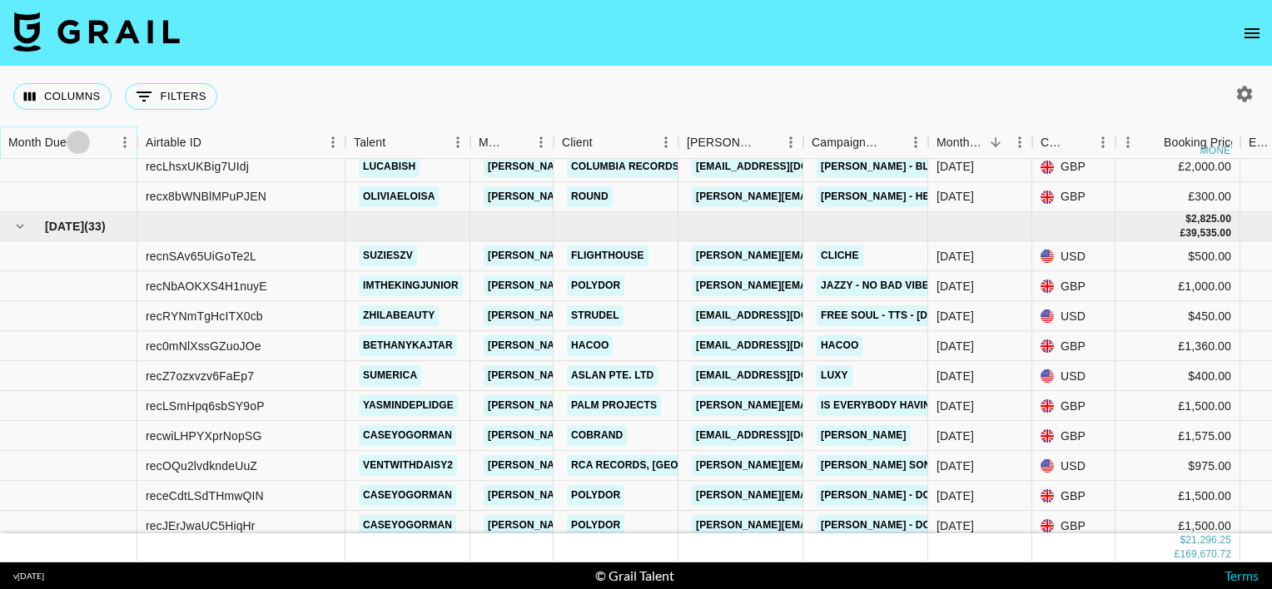
click at [80, 146] on icon "Sort" at bounding box center [78, 142] width 15 height 15
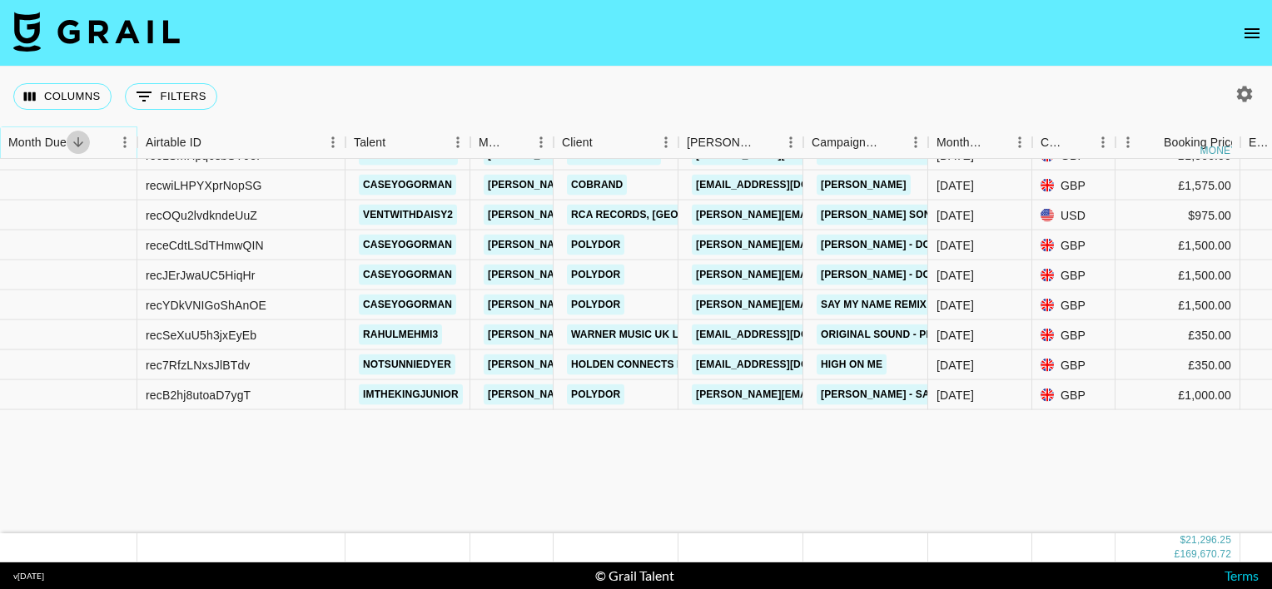
click at [80, 146] on icon "Sort" at bounding box center [78, 142] width 15 height 15
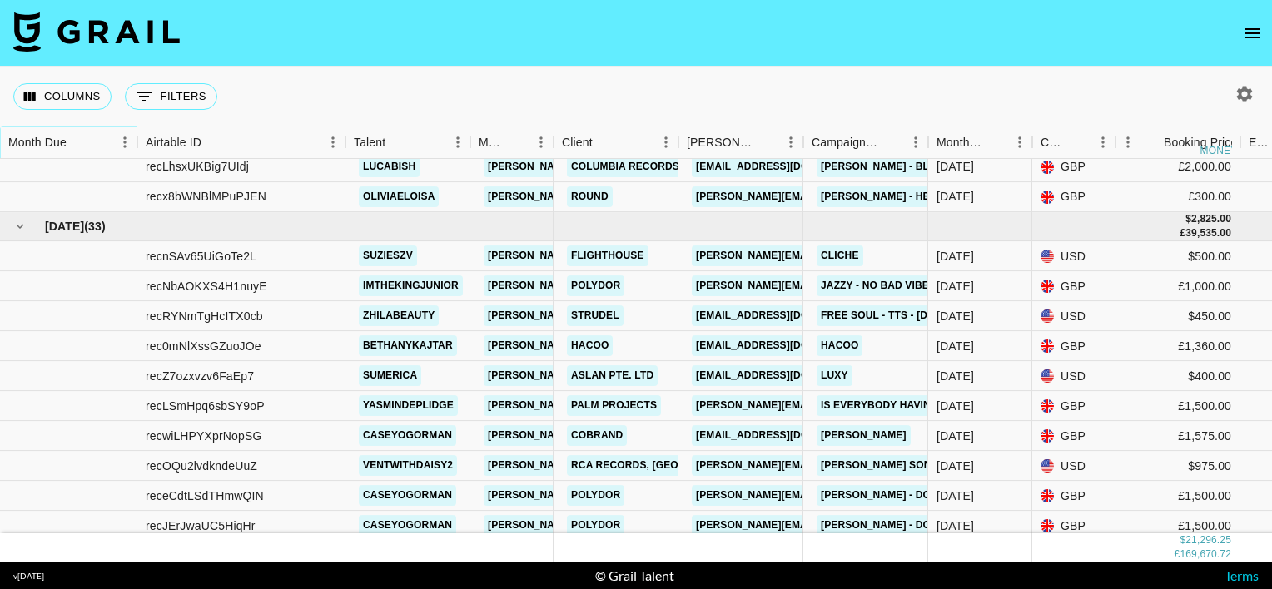
scroll to position [1325, 0]
click at [80, 146] on icon "Sort" at bounding box center [78, 142] width 15 height 15
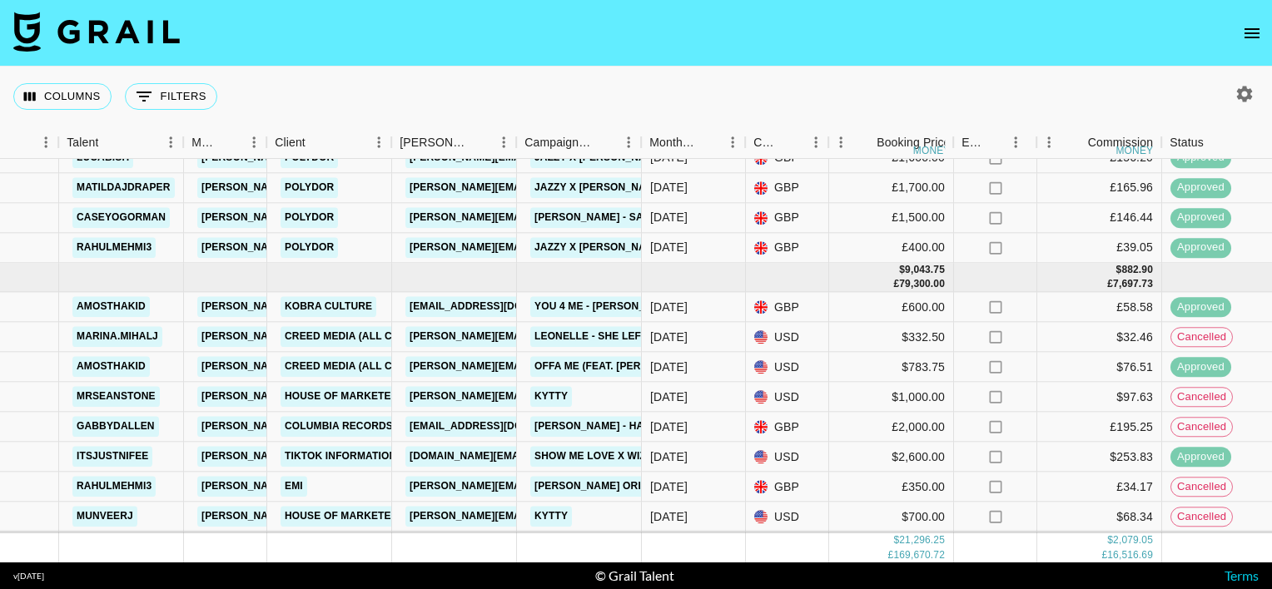
scroll to position [2053, 286]
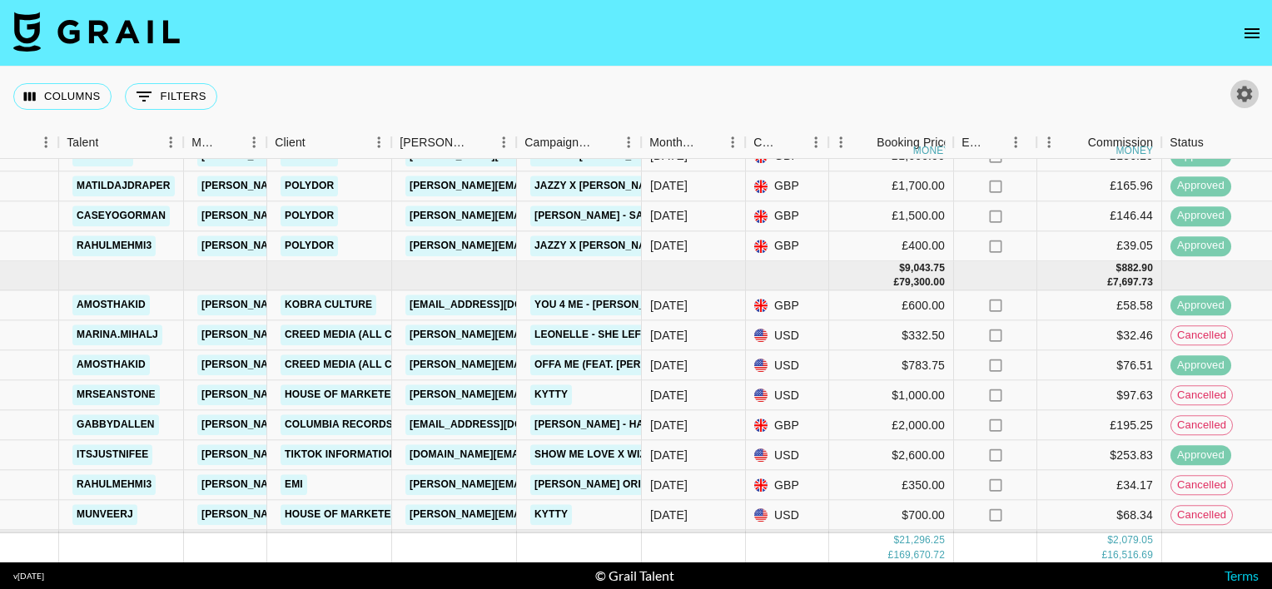
click at [1235, 97] on icon "button" at bounding box center [1245, 94] width 20 height 20
select select "[DATE]"
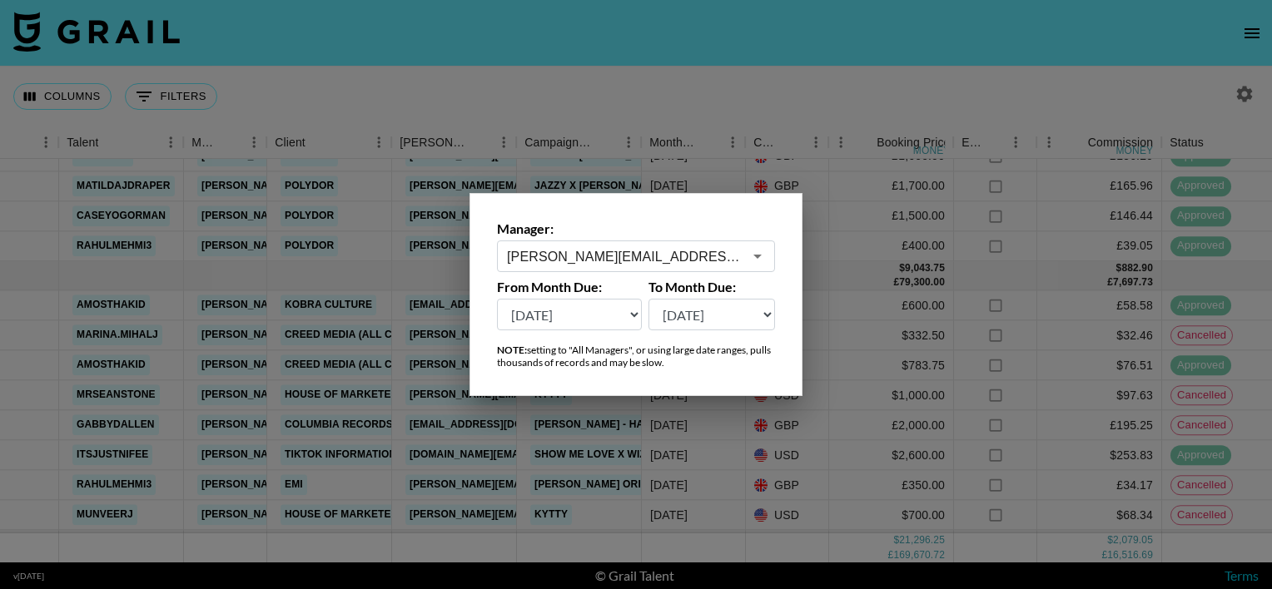
click at [554, 250] on input "[PERSON_NAME][EMAIL_ADDRESS][DOMAIN_NAME]" at bounding box center [625, 256] width 236 height 19
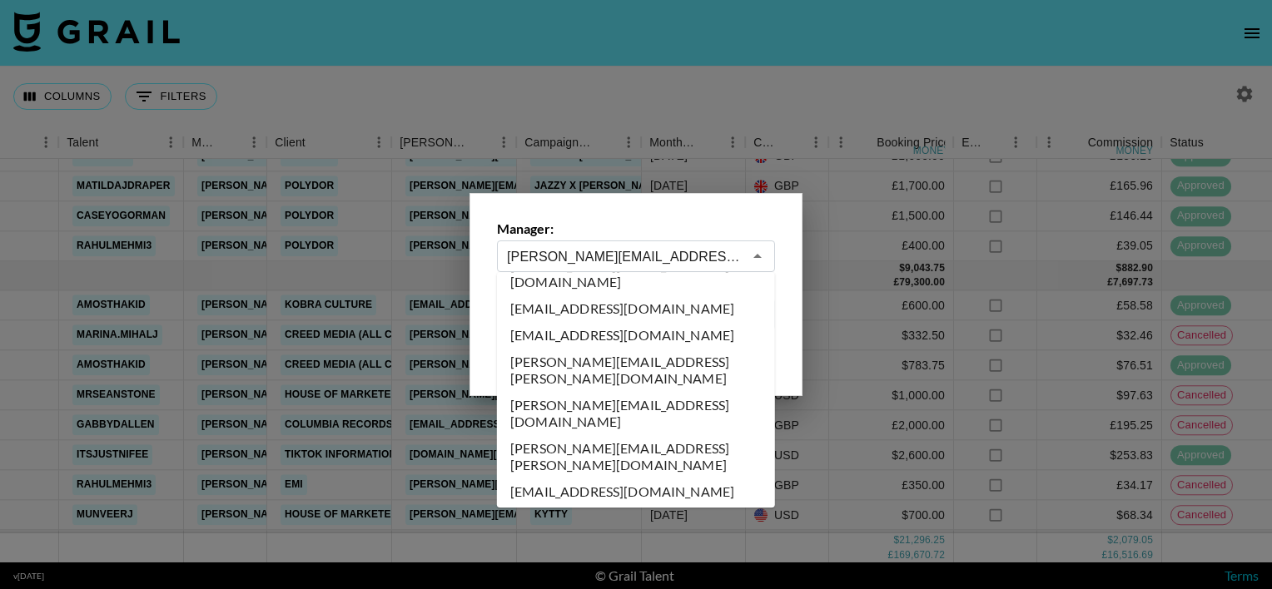
click at [554, 250] on input "[PERSON_NAME][EMAIL_ADDRESS][DOMAIN_NAME]" at bounding box center [625, 256] width 236 height 19
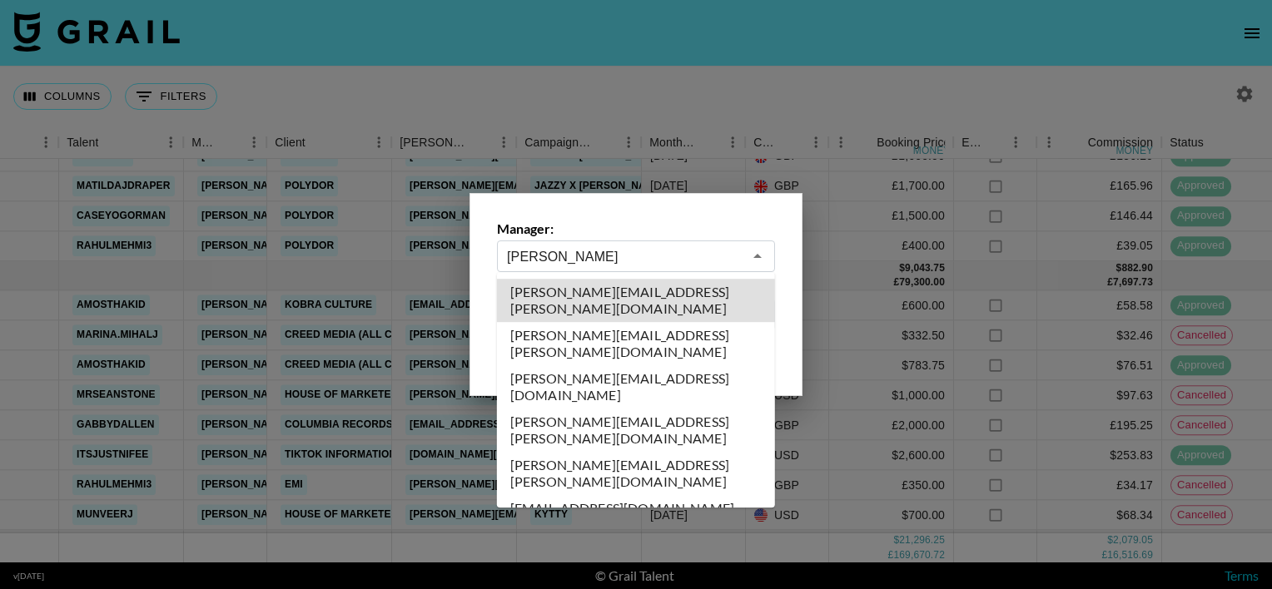
type input "[PERSON_NAME][EMAIL_ADDRESS][PERSON_NAME][DOMAIN_NAME]"
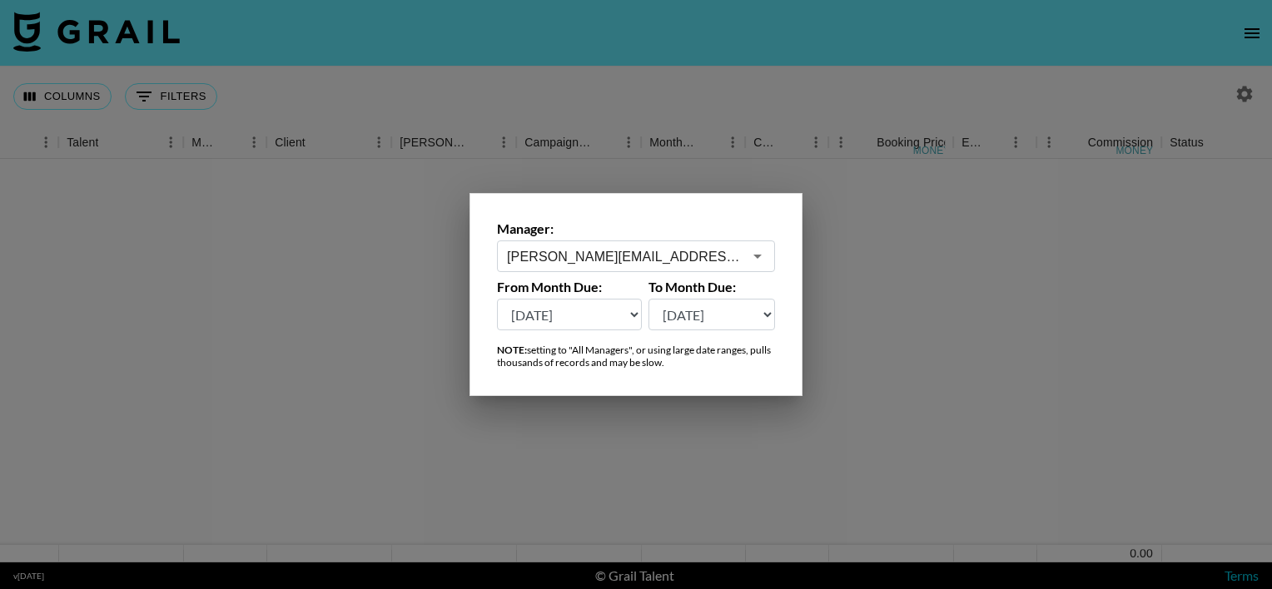
scroll to position [0, 286]
click at [665, 87] on div at bounding box center [636, 294] width 1272 height 589
click at [665, 87] on div "Columns 0 Filters + Booking" at bounding box center [636, 97] width 1272 height 60
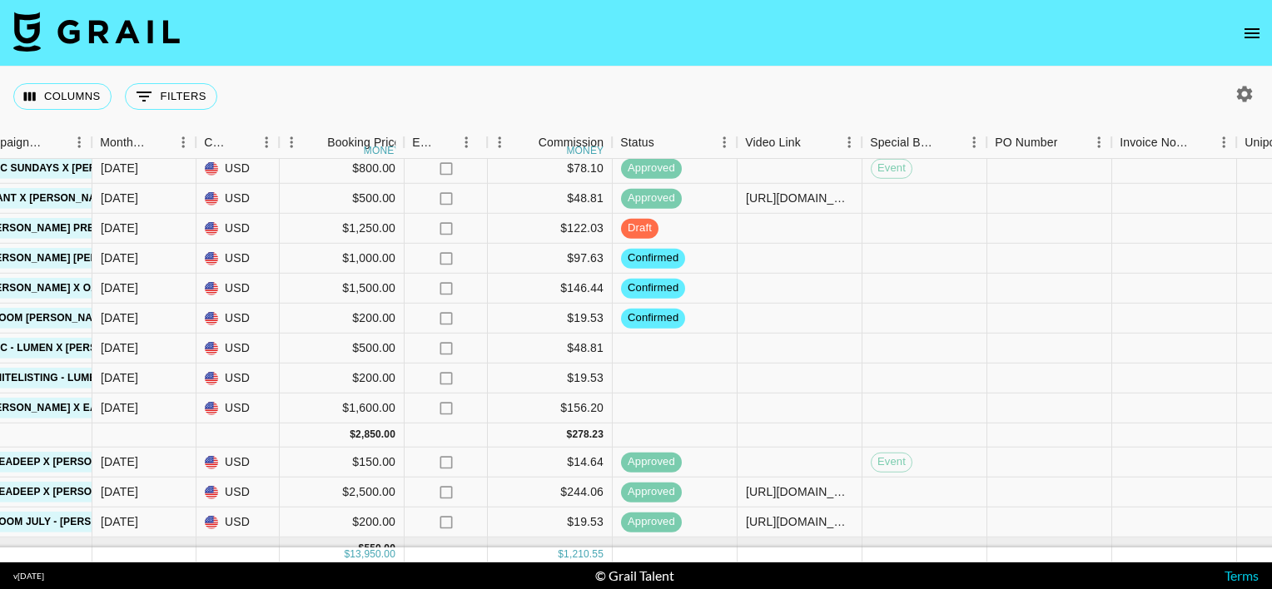
scroll to position [80, 836]
